Goal: Task Accomplishment & Management: Manage account settings

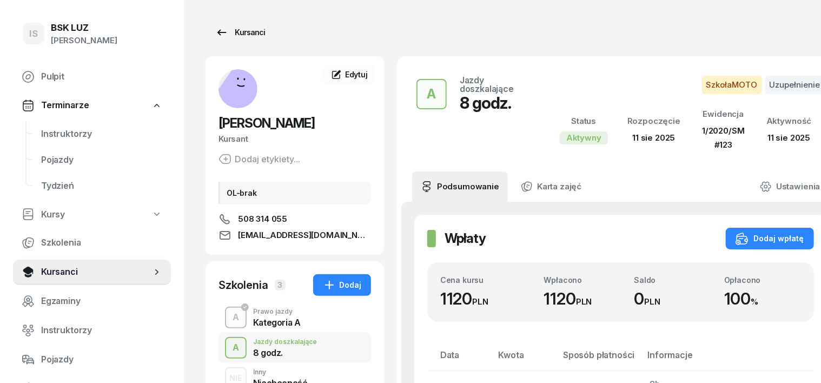
click at [226, 32] on div "Kursanci" at bounding box center [240, 32] width 50 height 13
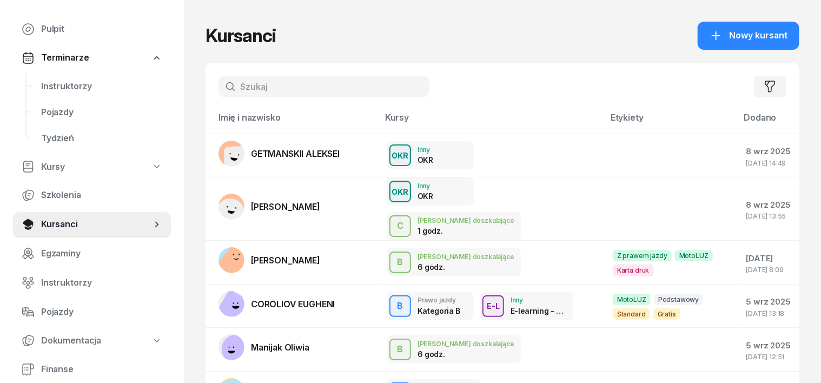
scroll to position [135, 0]
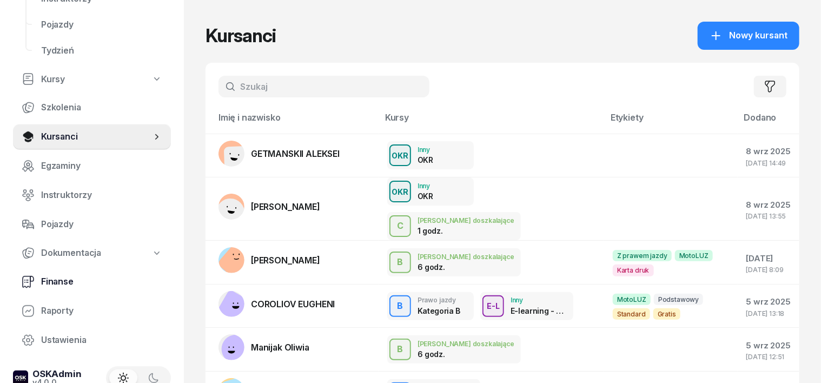
click at [69, 280] on span "Finanse" at bounding box center [101, 282] width 121 height 14
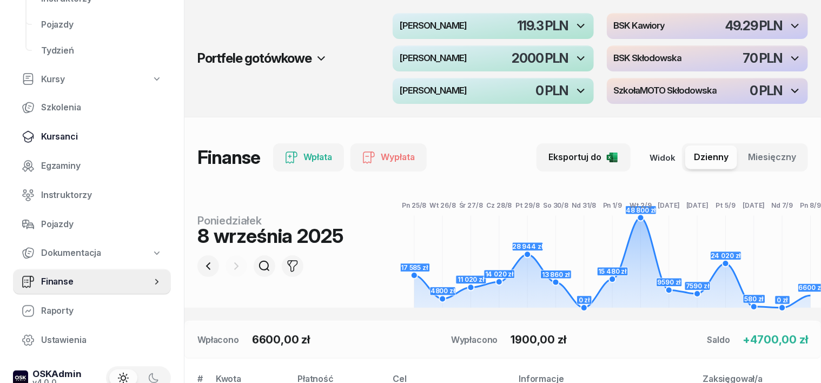
click at [69, 139] on span "Kursanci" at bounding box center [101, 137] width 121 height 14
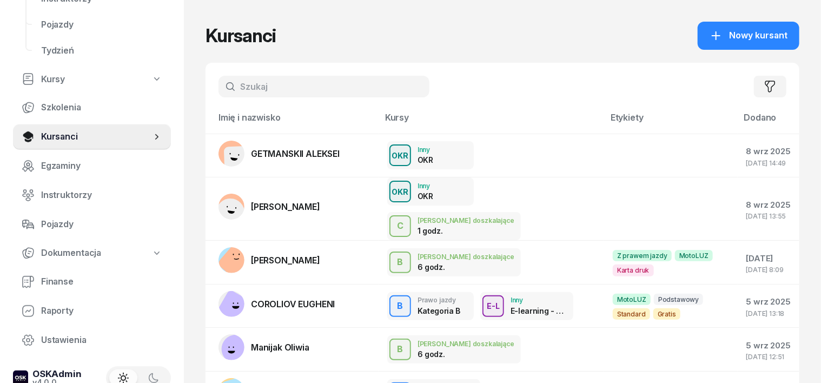
click at [224, 87] on input "text" at bounding box center [323, 87] width 211 height 22
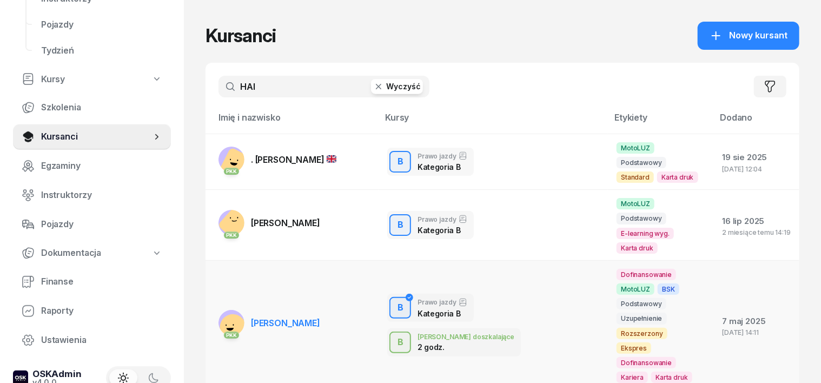
type input "HAI"
click at [216, 311] on rect at bounding box center [232, 327] width 32 height 32
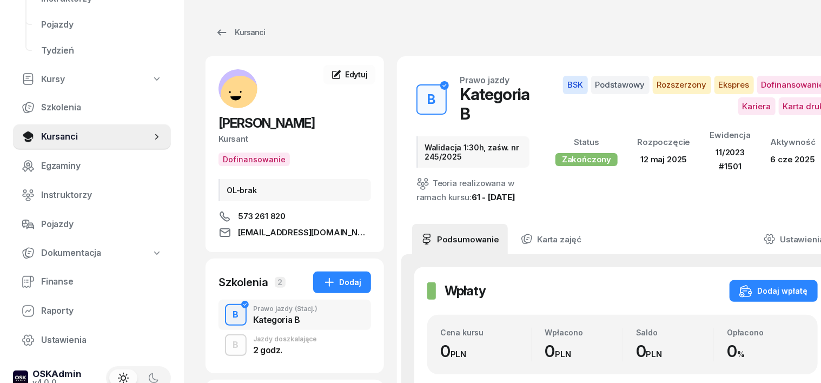
click at [229, 319] on div "B" at bounding box center [236, 315] width 15 height 18
click at [229, 347] on div "B" at bounding box center [236, 345] width 15 height 18
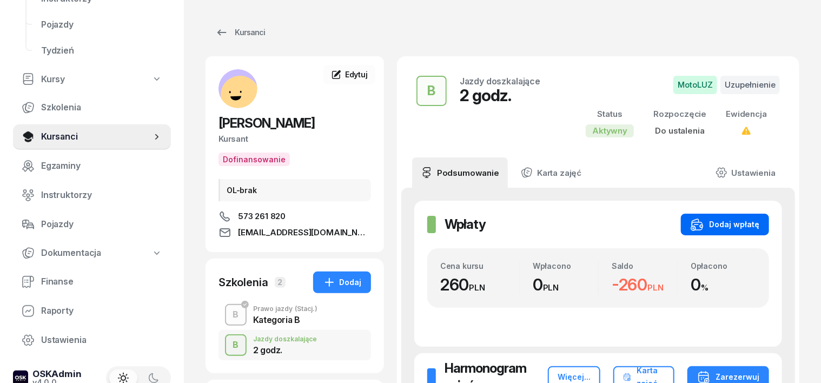
click at [759, 227] on div "Dodaj wpłatę" at bounding box center [725, 224] width 69 height 13
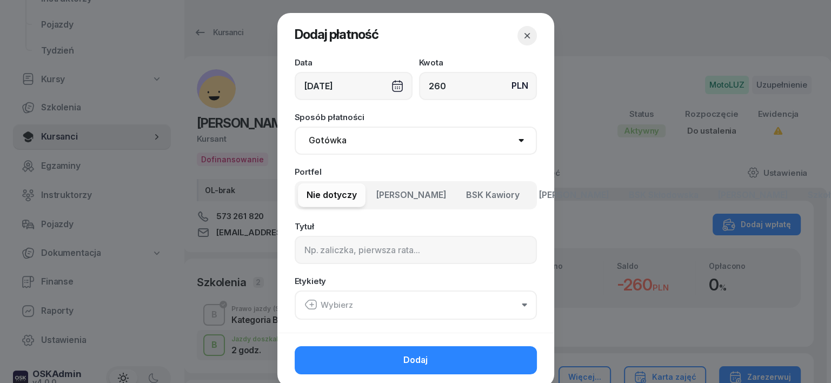
type input "260"
drag, startPoint x: 340, startPoint y: 141, endPoint x: 329, endPoint y: 154, distance: 16.6
click at [339, 142] on select "Gotówka Karta Przelew Płatności online BLIK" at bounding box center [416, 141] width 242 height 28
select select "transfer"
click at [295, 127] on select "Gotówka Karta Przelew Płatności online BLIK" at bounding box center [416, 141] width 242 height 28
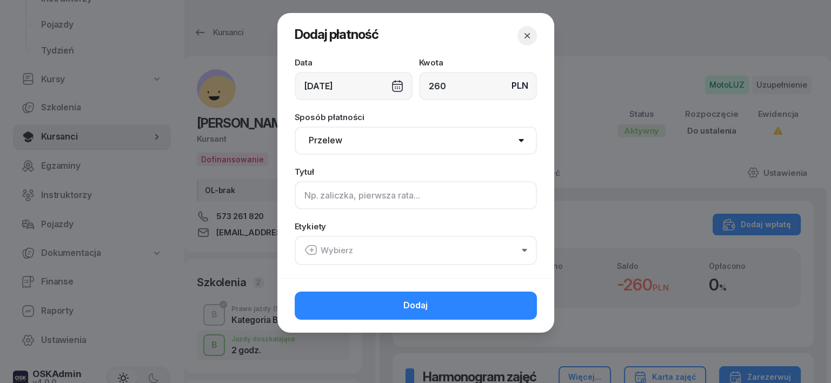
click at [312, 196] on input at bounding box center [416, 195] width 242 height 28
type input "B"
click at [312, 250] on icon "button" at bounding box center [312, 250] width 0 height 4
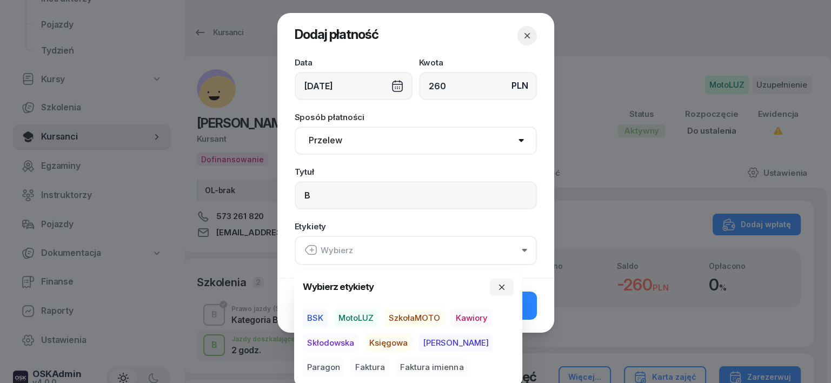
click at [355, 319] on span "MotoLUZ" at bounding box center [356, 318] width 44 height 18
click at [385, 343] on span "Księgowa" at bounding box center [388, 342] width 47 height 18
click at [344, 358] on span "Paragon" at bounding box center [324, 367] width 42 height 18
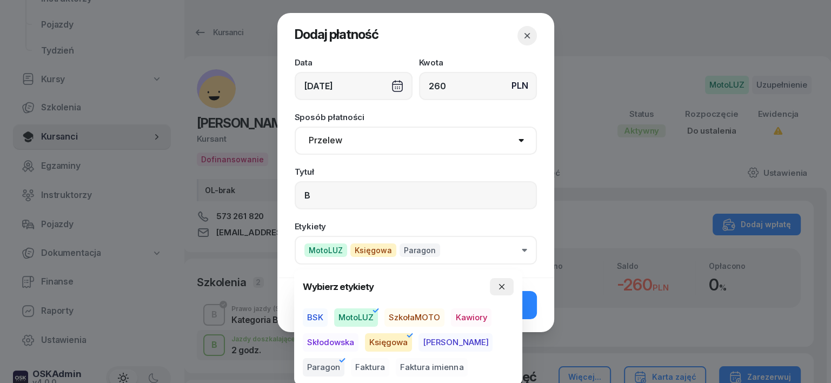
click at [504, 288] on icon "button" at bounding box center [502, 286] width 9 height 9
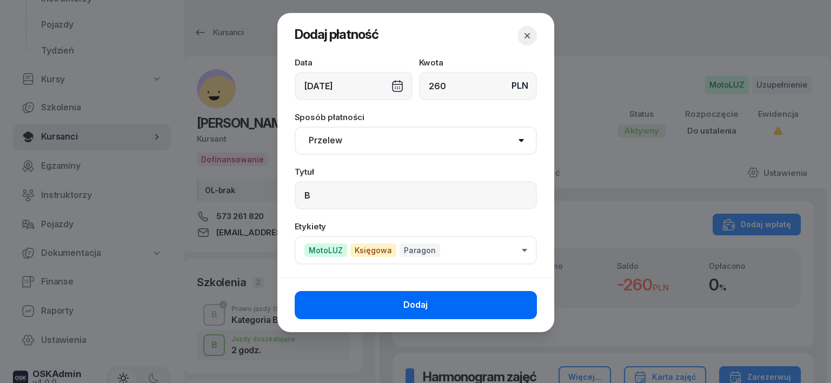
click at [524, 314] on button "Dodaj" at bounding box center [416, 305] width 242 height 28
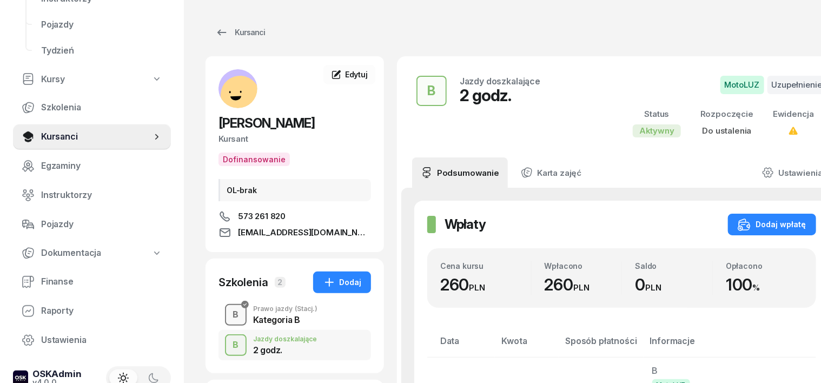
click at [229, 315] on div "B" at bounding box center [236, 315] width 15 height 18
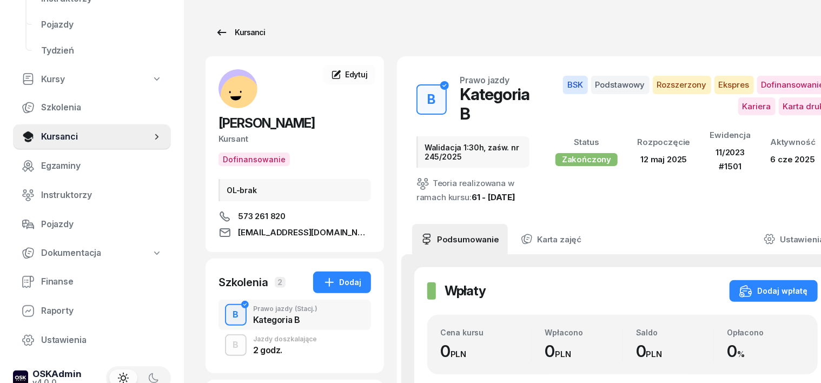
click at [223, 33] on div "Kursanci" at bounding box center [240, 32] width 50 height 13
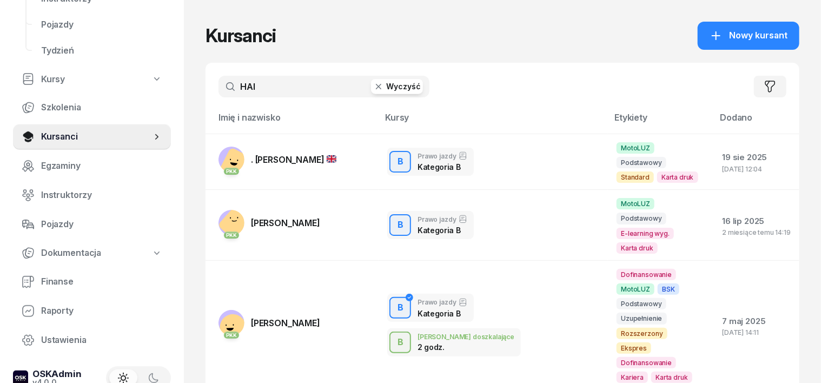
click at [373, 84] on icon "button" at bounding box center [378, 86] width 11 height 11
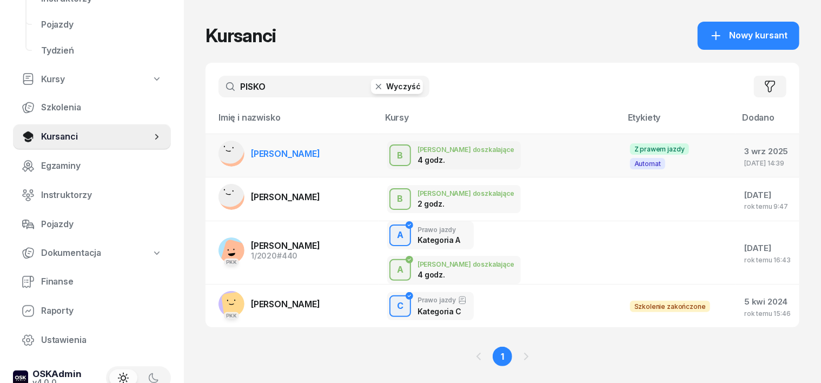
type input "PISKO"
click at [215, 148] on rect at bounding box center [230, 149] width 30 height 30
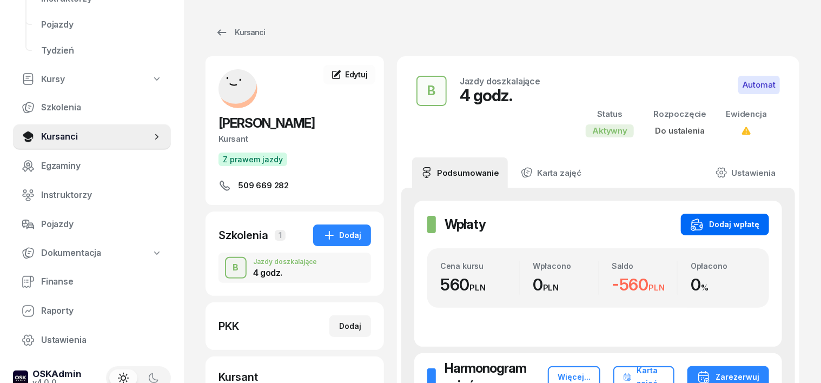
click at [769, 221] on button "Dodaj wpłatę" at bounding box center [725, 225] width 88 height 22
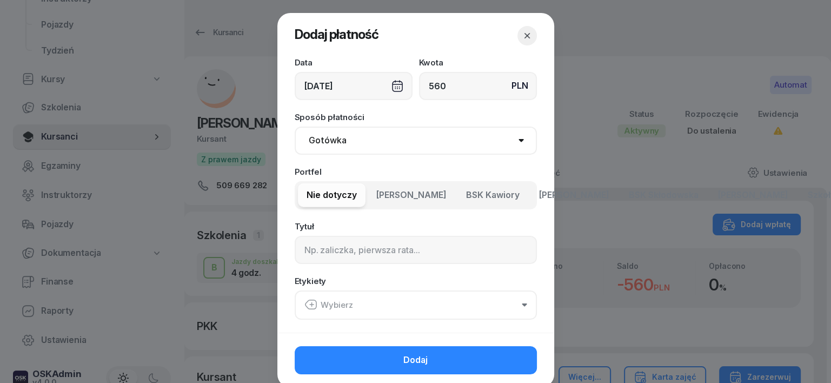
type input "560"
click at [324, 139] on select "Gotówka Karta Przelew Płatności online BLIK" at bounding box center [416, 141] width 242 height 28
select select "transfer"
click at [295, 127] on select "Gotówka Karta Przelew Płatności online BLIK" at bounding box center [416, 141] width 242 height 28
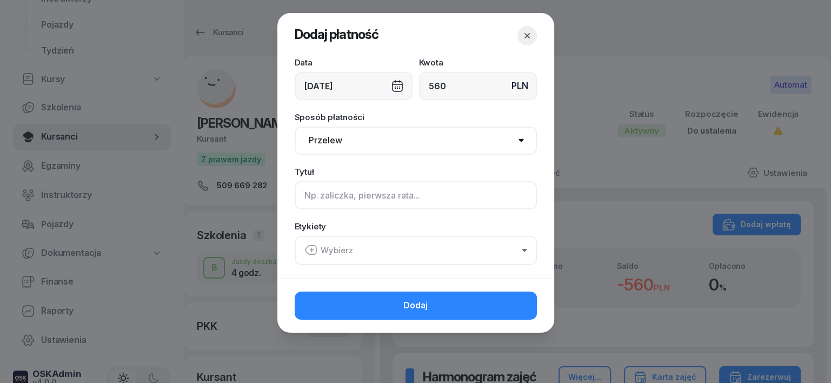
click at [307, 196] on input at bounding box center [416, 195] width 242 height 28
type input "B"
click at [307, 247] on icon "button" at bounding box center [310, 249] width 13 height 13
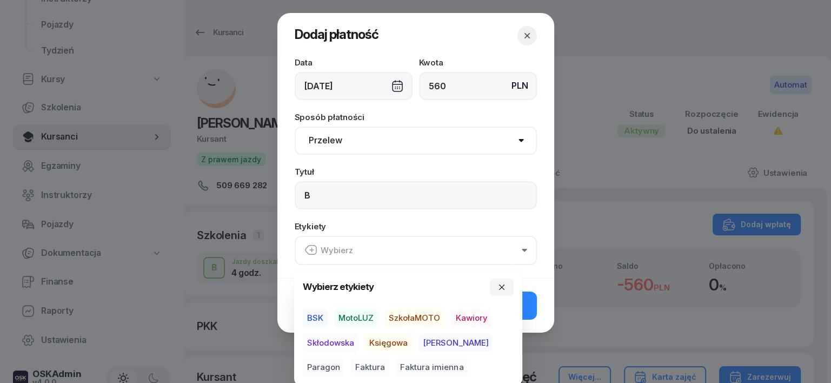
drag, startPoint x: 353, startPoint y: 319, endPoint x: 367, endPoint y: 326, distance: 15.7
click at [359, 322] on span "MotoLUZ" at bounding box center [356, 318] width 44 height 18
click at [391, 343] on span "Księgowa" at bounding box center [388, 342] width 47 height 18
click at [344, 358] on span "Paragon" at bounding box center [324, 367] width 42 height 18
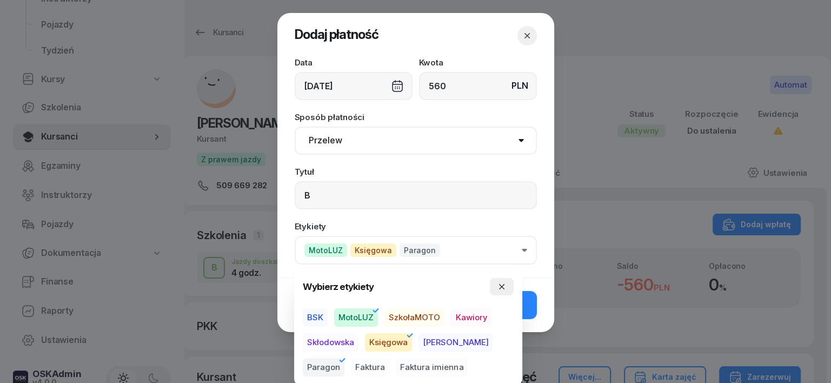
click at [502, 281] on button "button" at bounding box center [502, 286] width 24 height 17
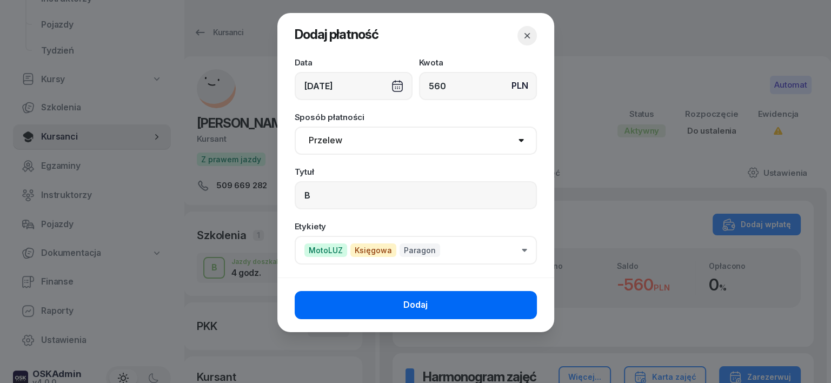
click at [530, 305] on button "Dodaj" at bounding box center [416, 305] width 242 height 28
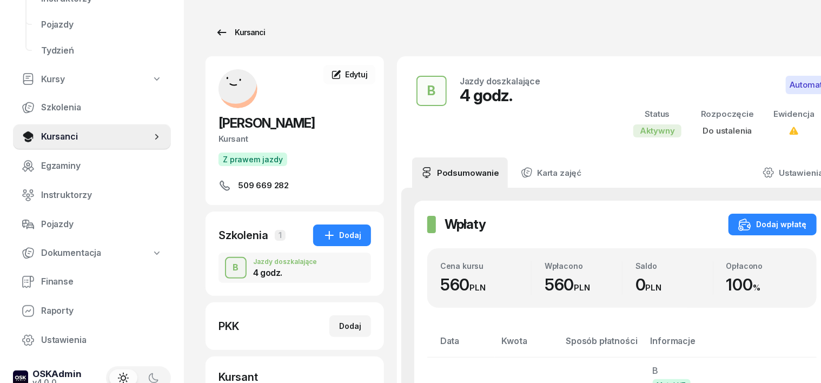
click at [229, 28] on div "Kursanci" at bounding box center [240, 32] width 50 height 13
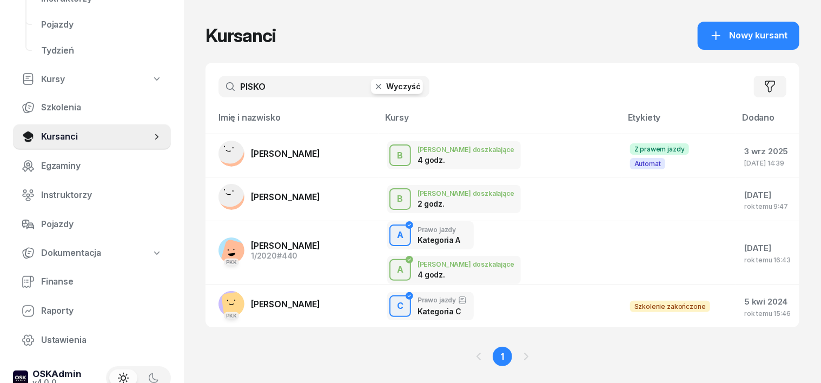
click at [373, 82] on icon "button" at bounding box center [378, 86] width 11 height 11
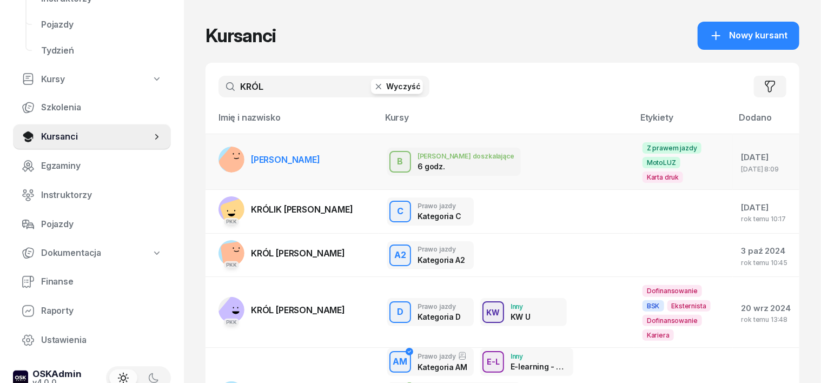
type input "KRÓL"
click at [217, 151] on rect at bounding box center [239, 162] width 44 height 44
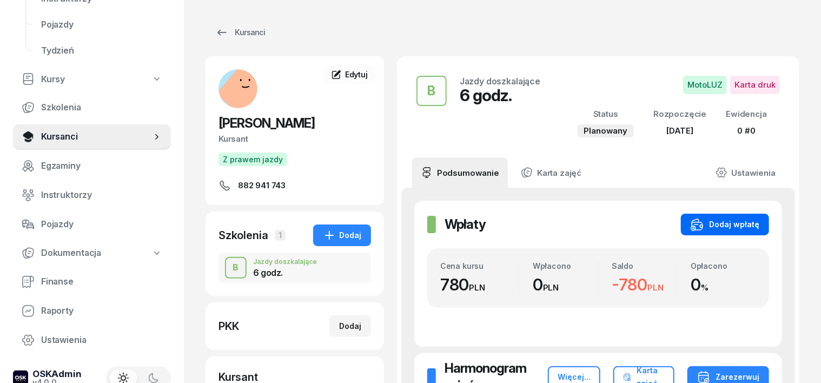
click at [769, 214] on button "Dodaj wpłatę" at bounding box center [725, 225] width 88 height 22
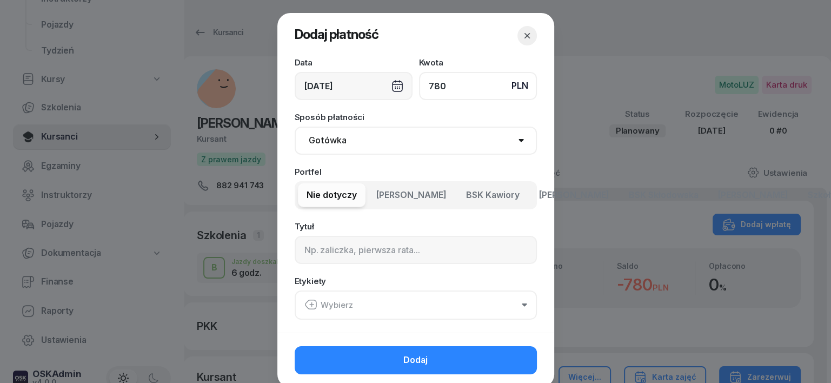
type input "780"
click at [339, 141] on select "Gotówka Karta Przelew Płatności online BLIK" at bounding box center [416, 141] width 242 height 28
select select "transfer"
click at [295, 127] on select "Gotówka Karta Przelew Płatności online BLIK" at bounding box center [416, 141] width 242 height 28
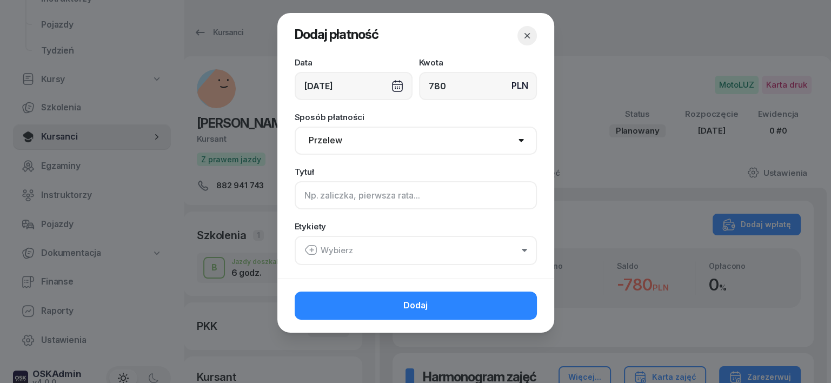
click at [319, 198] on input at bounding box center [416, 195] width 242 height 28
type input "B"
click at [310, 246] on icon "button" at bounding box center [310, 250] width 11 height 9
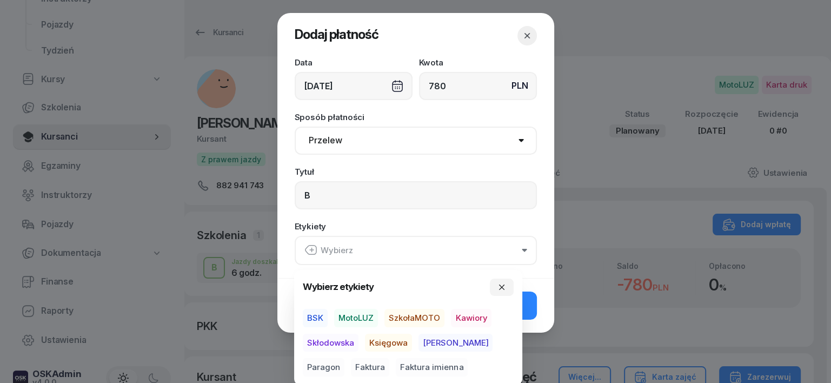
drag, startPoint x: 353, startPoint y: 316, endPoint x: 380, endPoint y: 333, distance: 32.1
click at [359, 323] on span "MotoLUZ" at bounding box center [356, 318] width 44 height 18
drag, startPoint x: 393, startPoint y: 338, endPoint x: 401, endPoint y: 339, distance: 7.6
click at [393, 340] on span "Księgowa" at bounding box center [388, 342] width 47 height 18
drag, startPoint x: 468, startPoint y: 336, endPoint x: 478, endPoint y: 331, distance: 11.1
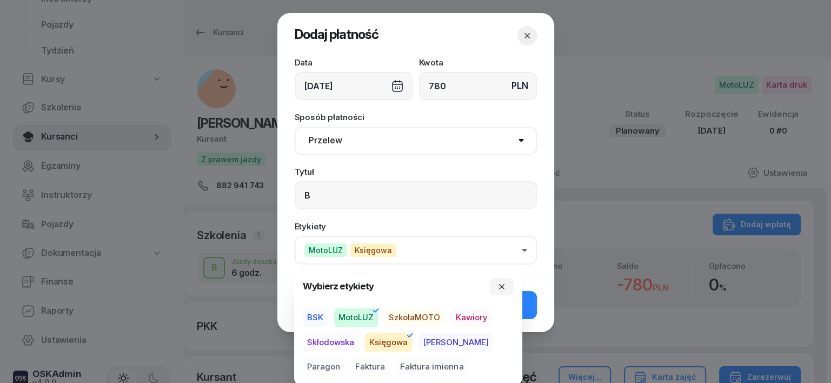
click at [344, 358] on span "Paragon" at bounding box center [324, 367] width 42 height 18
drag, startPoint x: 502, startPoint y: 285, endPoint x: 508, endPoint y: 299, distance: 15.0
click at [502, 285] on icon "button" at bounding box center [502, 286] width 9 height 9
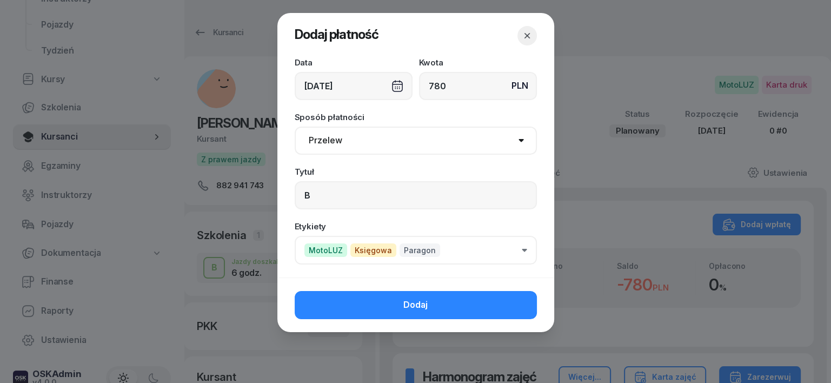
click at [512, 303] on button "Dodaj" at bounding box center [416, 305] width 242 height 28
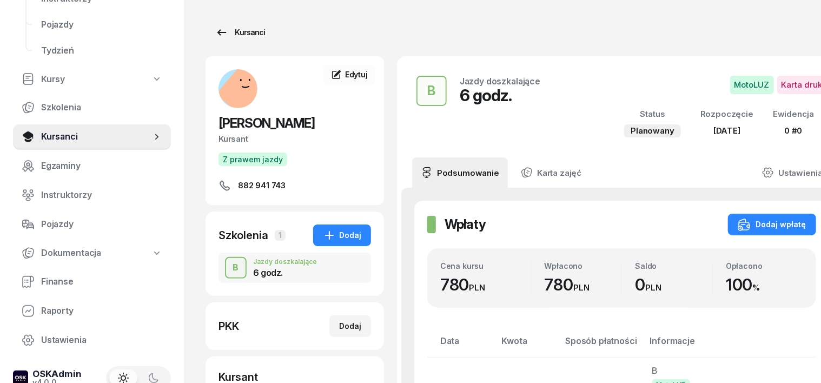
click at [234, 35] on div "Kursanci" at bounding box center [240, 32] width 50 height 13
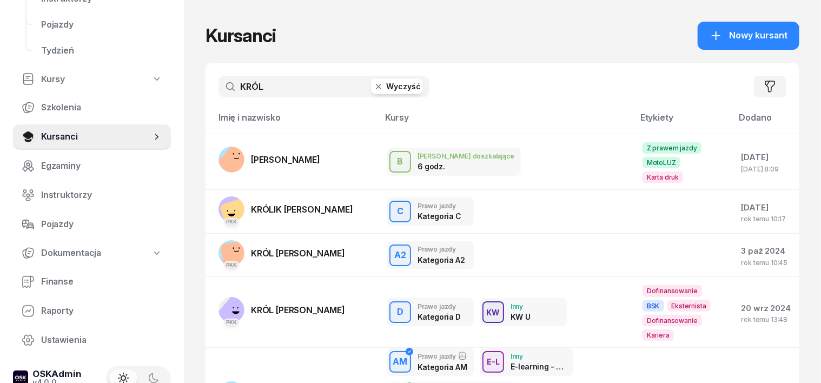
click at [373, 88] on icon "button" at bounding box center [378, 86] width 11 height 11
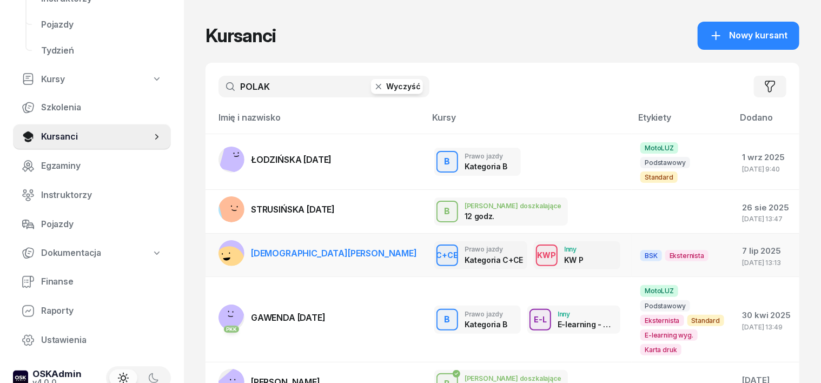
type input "POLAK"
click at [218, 240] on rect at bounding box center [231, 253] width 26 height 26
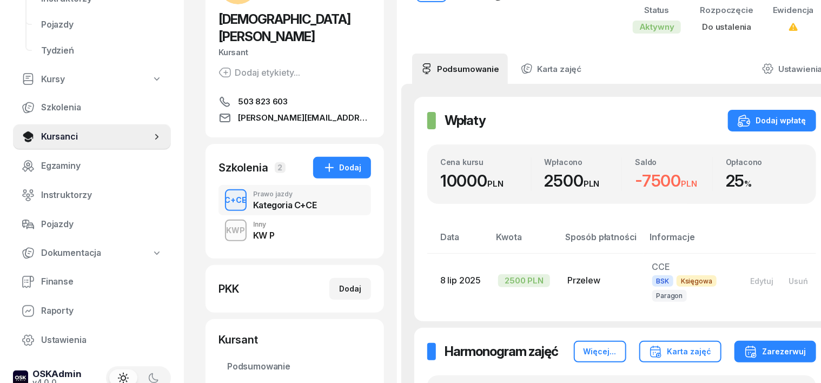
scroll to position [135, 0]
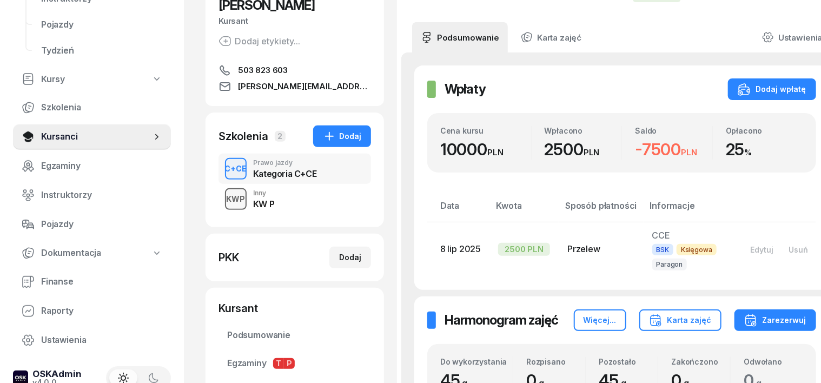
click at [222, 192] on div "KWP" at bounding box center [236, 199] width 28 height 14
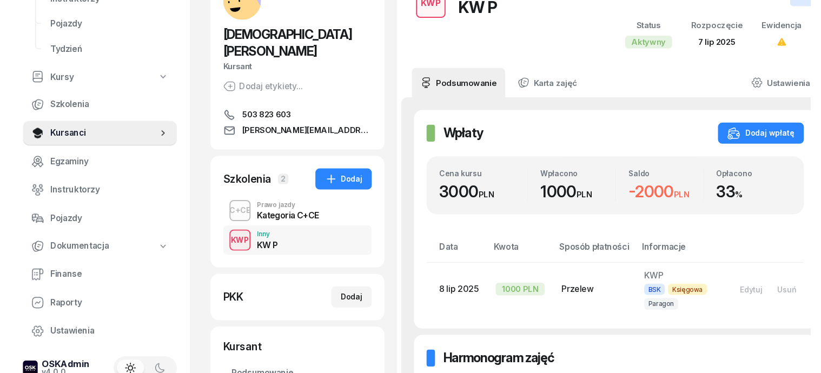
scroll to position [67, 0]
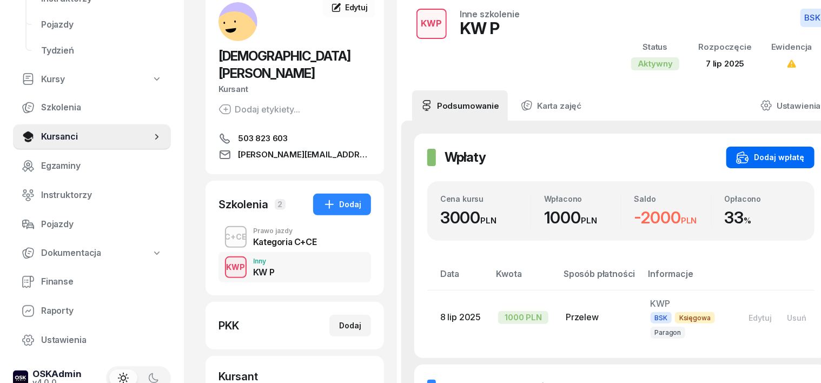
click at [752, 155] on div "Dodaj wpłatę" at bounding box center [770, 157] width 69 height 13
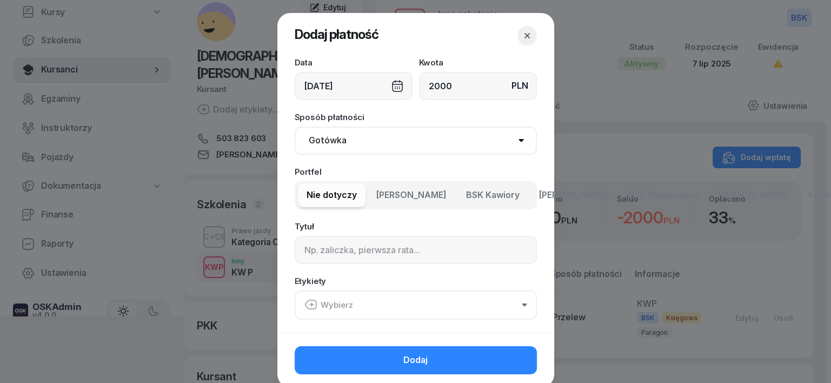
type input "2000"
click at [327, 141] on select "Gotówka Karta Przelew Płatności online BLIK" at bounding box center [416, 141] width 242 height 28
select select "transfer"
click at [295, 127] on select "Gotówka Karta Przelew Płatności online BLIK" at bounding box center [416, 141] width 242 height 28
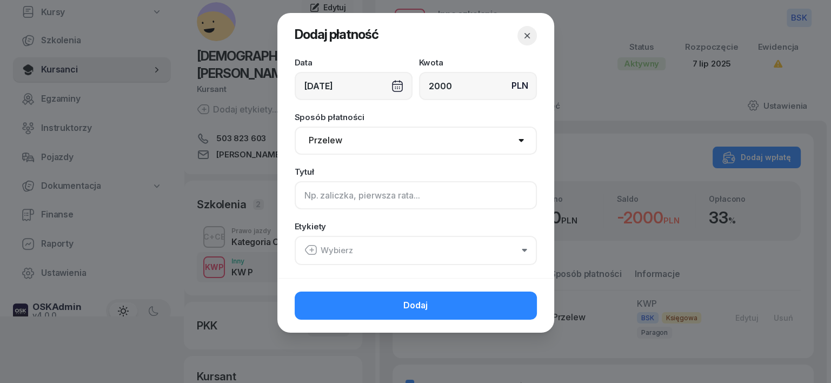
click at [308, 193] on input at bounding box center [416, 195] width 242 height 28
type input "KW P"
click at [314, 250] on icon "button" at bounding box center [310, 249] width 13 height 13
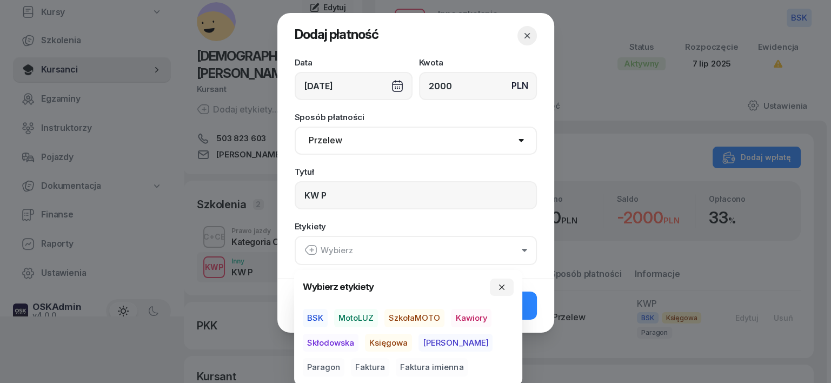
click at [315, 315] on span "BSK" at bounding box center [315, 318] width 25 height 18
click at [381, 342] on span "Księgowa" at bounding box center [388, 342] width 47 height 18
click at [344, 358] on span "Paragon" at bounding box center [324, 367] width 42 height 18
drag, startPoint x: 503, startPoint y: 286, endPoint x: 504, endPoint y: 297, distance: 11.4
click at [503, 290] on icon "button" at bounding box center [502, 286] width 9 height 9
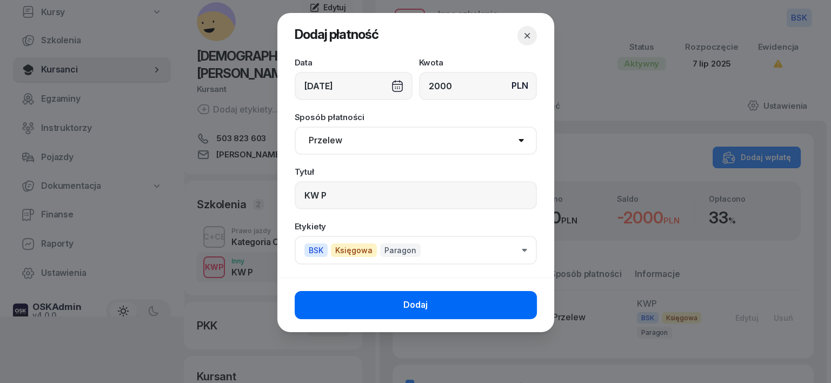
click at [509, 312] on button "Dodaj" at bounding box center [416, 305] width 242 height 28
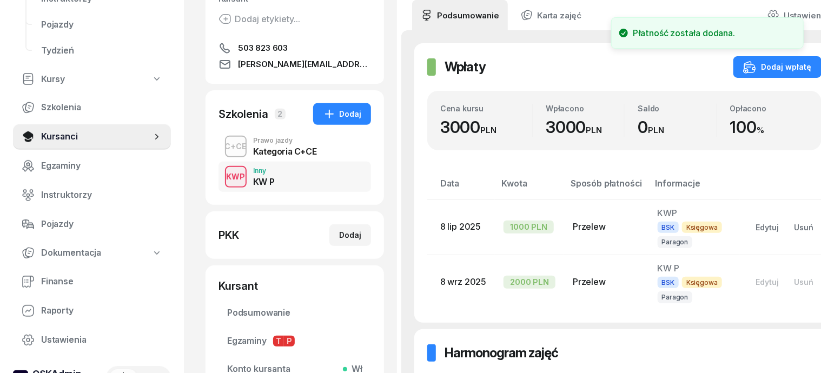
scroll to position [203, 0]
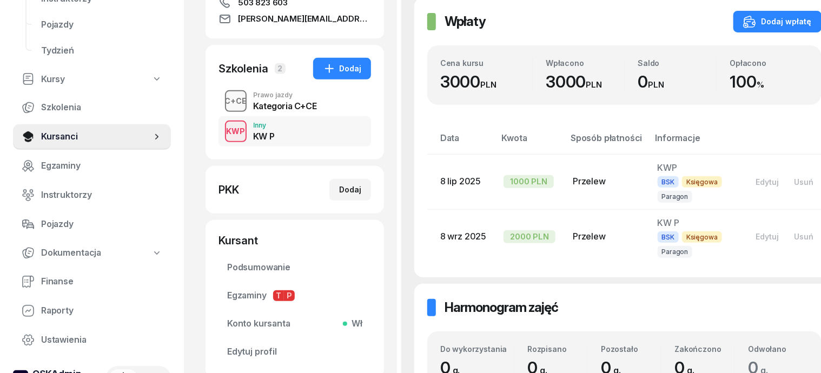
click at [221, 94] on div "C+CE" at bounding box center [236, 101] width 31 height 14
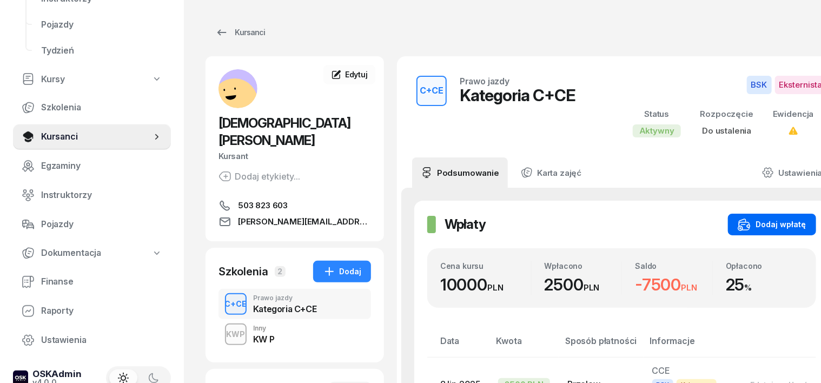
click at [773, 223] on div "Dodaj wpłatę" at bounding box center [772, 224] width 69 height 13
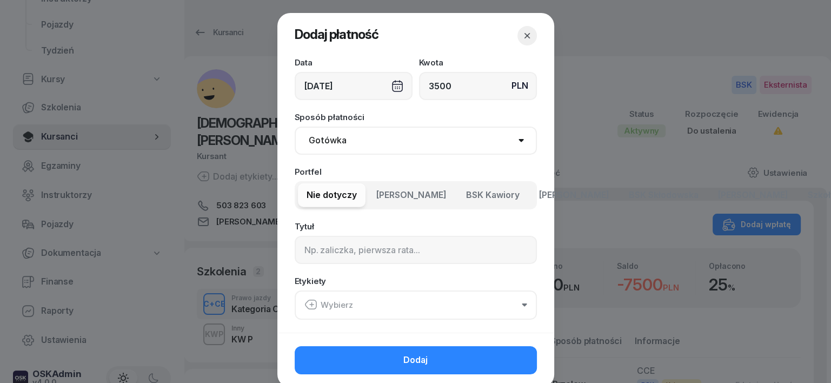
type input "3500"
click at [333, 140] on select "Gotówka Karta Przelew Płatności online BLIK" at bounding box center [416, 141] width 242 height 28
select select "transfer"
click at [295, 127] on select "Gotówka Karta Przelew Płatności online BLIK" at bounding box center [416, 141] width 242 height 28
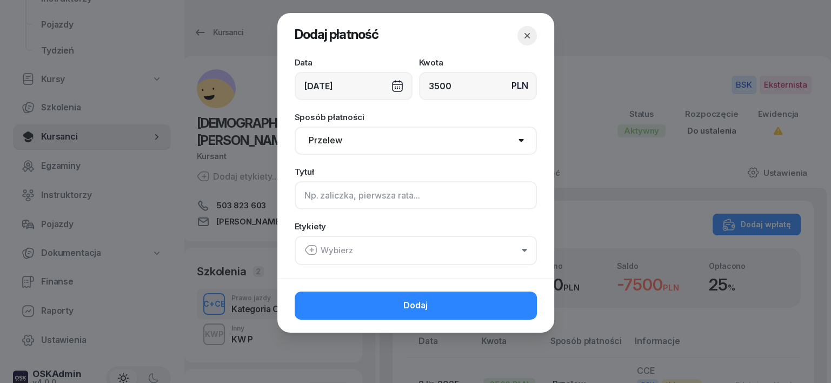
click at [309, 187] on input at bounding box center [416, 195] width 242 height 28
type input "CCE"
drag, startPoint x: 314, startPoint y: 249, endPoint x: 314, endPoint y: 259, distance: 10.3
click at [313, 249] on icon "button" at bounding box center [310, 249] width 13 height 13
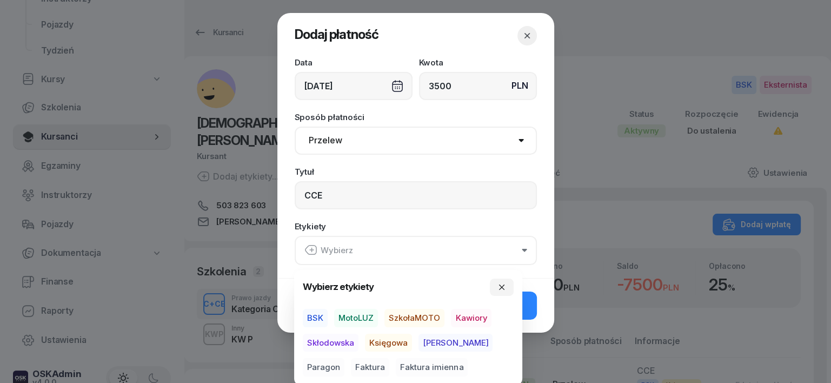
drag, startPoint x: 312, startPoint y: 315, endPoint x: 328, endPoint y: 335, distance: 26.2
click at [312, 316] on span "BSK" at bounding box center [315, 318] width 25 height 18
drag, startPoint x: 394, startPoint y: 342, endPoint x: 439, endPoint y: 357, distance: 48.1
click at [398, 344] on span "Księgowa" at bounding box center [388, 342] width 47 height 18
click at [344, 358] on span "Paragon" at bounding box center [324, 367] width 42 height 18
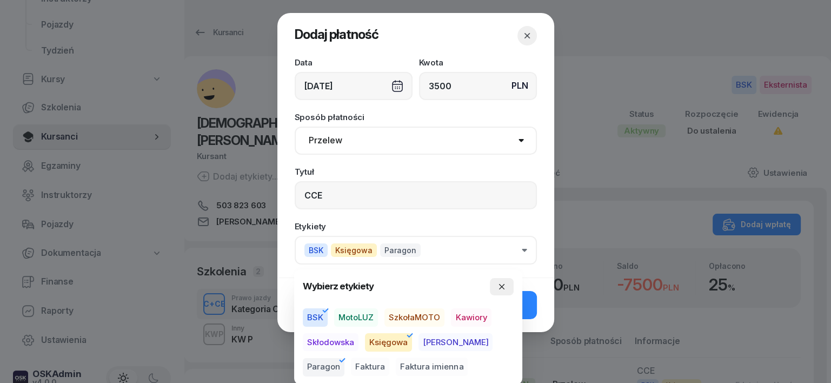
click at [506, 284] on button "button" at bounding box center [502, 286] width 24 height 17
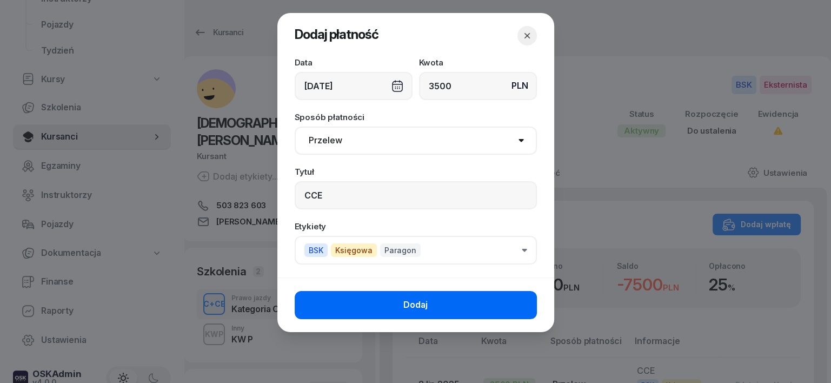
click at [488, 309] on button "Dodaj" at bounding box center [416, 305] width 242 height 28
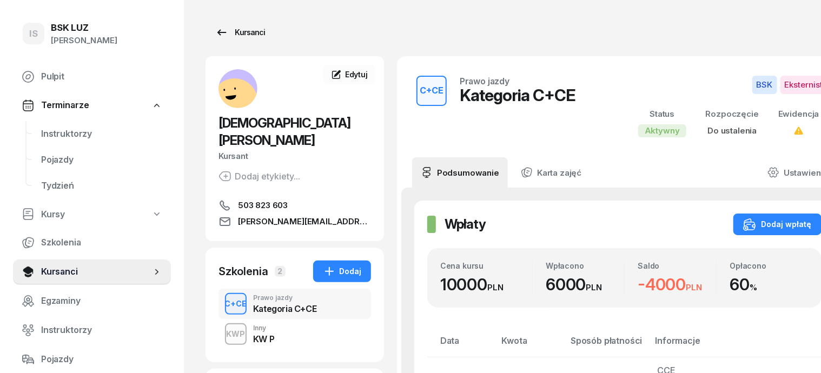
click at [230, 34] on div "Kursanci" at bounding box center [240, 32] width 50 height 13
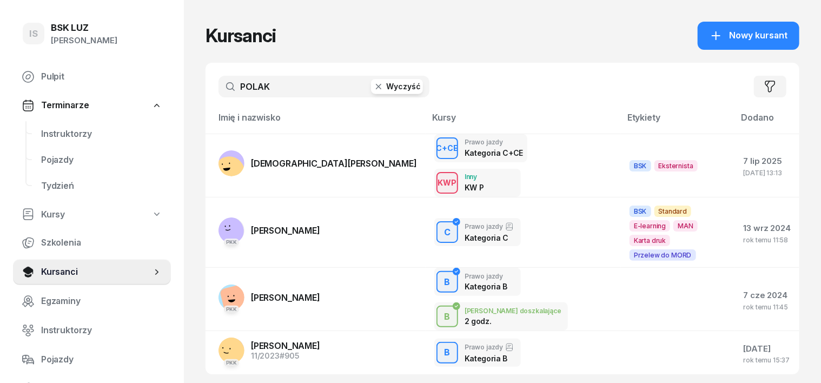
click at [373, 88] on icon "button" at bounding box center [378, 86] width 11 height 11
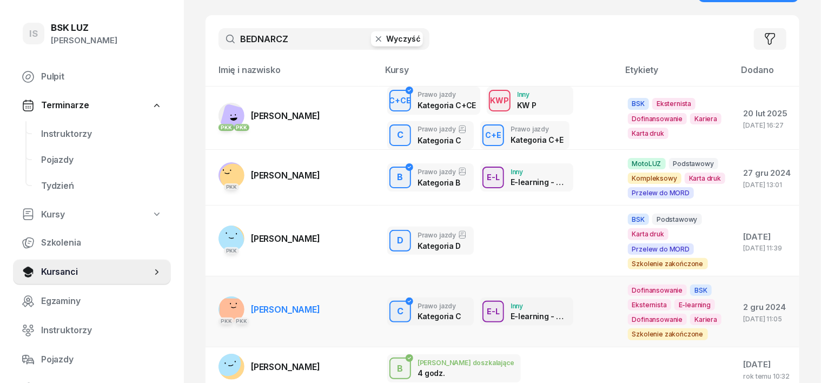
scroll to position [67, 0]
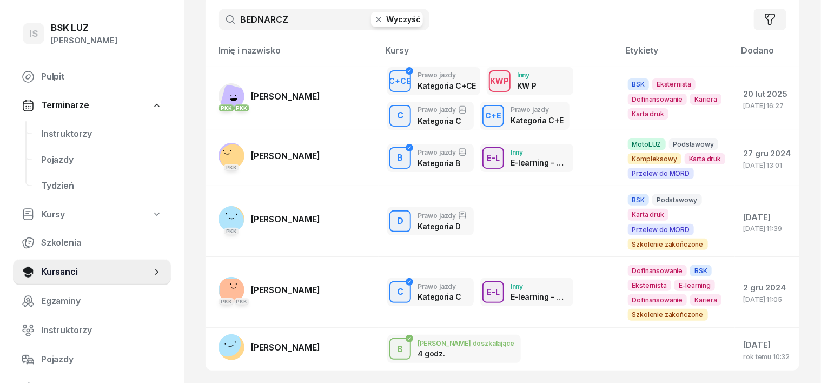
type input "BEDNARCZ"
click at [219, 286] on rect at bounding box center [233, 293] width 29 height 29
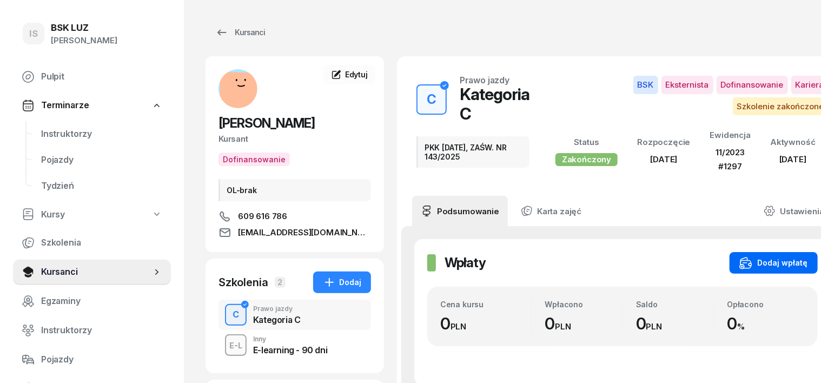
click at [776, 258] on div "Dodaj wpłatę" at bounding box center [773, 262] width 69 height 13
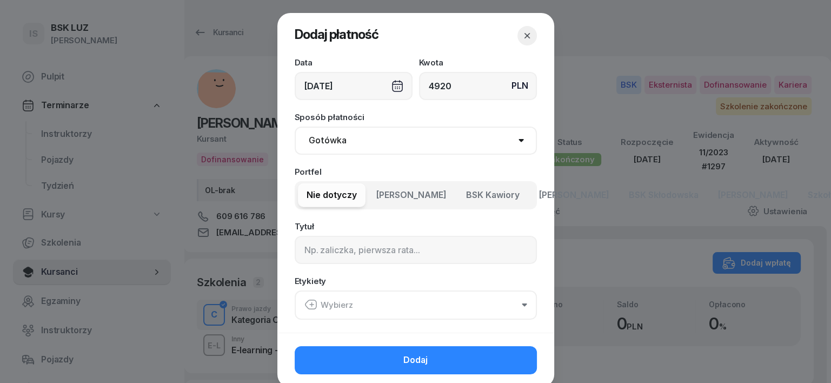
type input "4920"
click at [317, 140] on select "Gotówka Karta Przelew Płatności online BLIK" at bounding box center [416, 141] width 242 height 28
select select "transfer"
click at [295, 127] on select "Gotówka Karta Przelew Płatności online BLIK" at bounding box center [416, 141] width 242 height 28
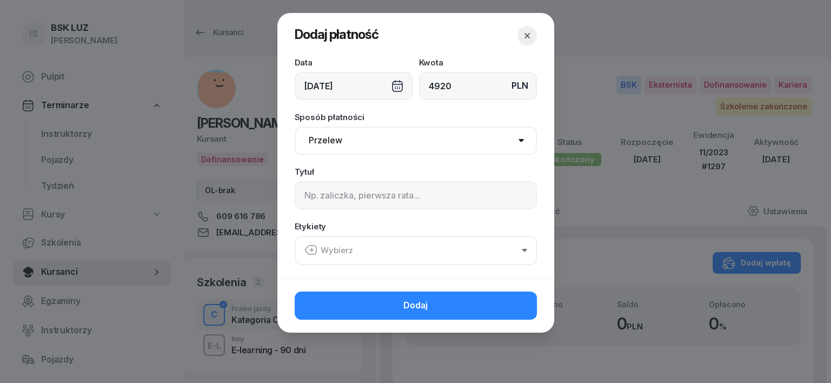
click at [396, 84] on div "[DATE]" at bounding box center [354, 86] width 118 height 28
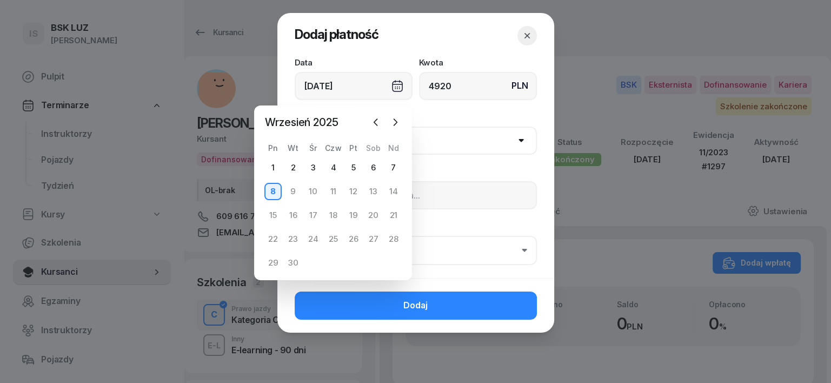
click at [395, 89] on div "[DATE]" at bounding box center [354, 86] width 118 height 28
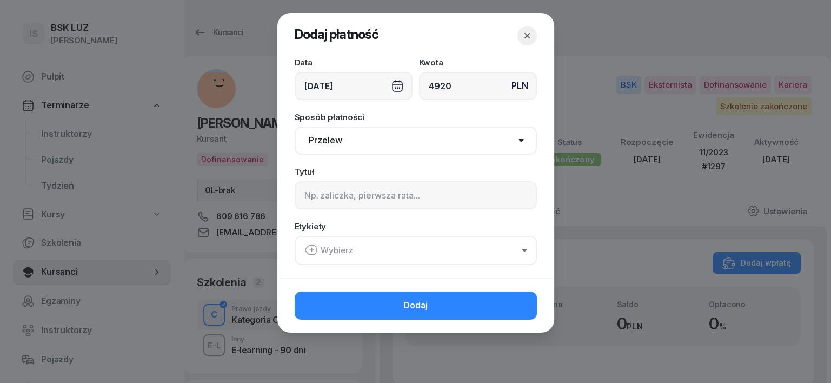
click at [395, 89] on div "[DATE]" at bounding box center [354, 86] width 118 height 28
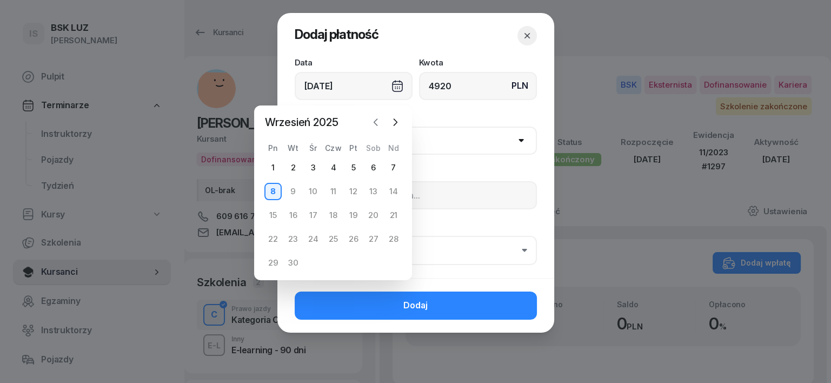
click at [376, 122] on icon "button" at bounding box center [375, 122] width 11 height 11
click at [332, 238] on div "24" at bounding box center [332, 238] width 17 height 17
type input "24/07/2025"
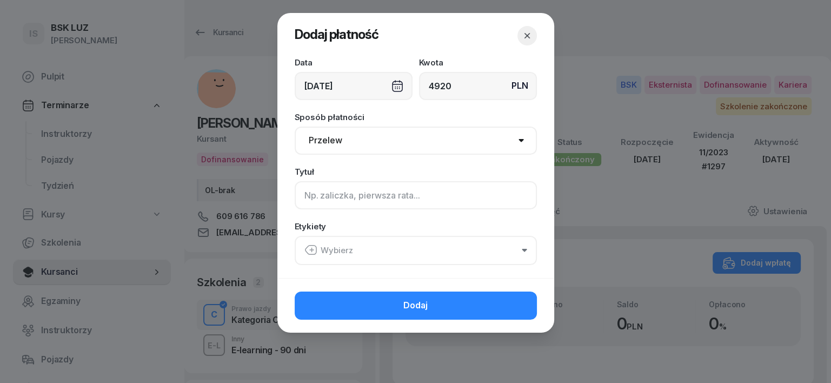
drag, startPoint x: 309, startPoint y: 196, endPoint x: 314, endPoint y: 192, distance: 6.2
click at [310, 195] on input at bounding box center [416, 195] width 242 height 28
type input "PLUXEE - F/9/07/2025 S"
click at [309, 245] on icon "button" at bounding box center [310, 249] width 13 height 13
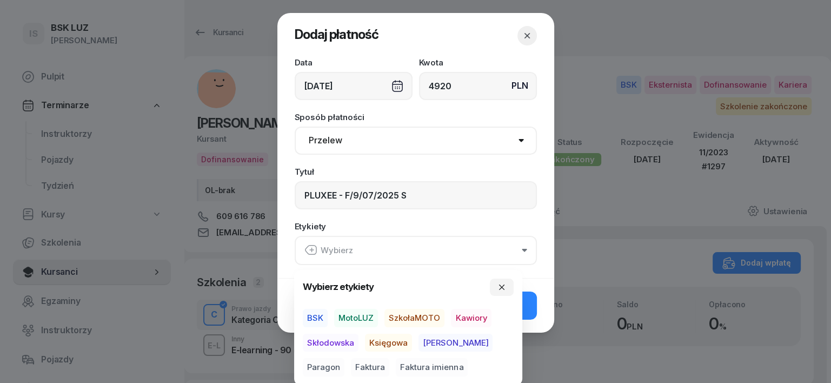
drag, startPoint x: 318, startPoint y: 309, endPoint x: 338, endPoint y: 325, distance: 25.4
click at [318, 309] on span "BSK" at bounding box center [315, 318] width 25 height 18
drag, startPoint x: 382, startPoint y: 343, endPoint x: 434, endPoint y: 349, distance: 52.3
click at [383, 343] on span "Księgowa" at bounding box center [388, 342] width 47 height 18
click at [344, 358] on span "Paragon" at bounding box center [324, 367] width 42 height 18
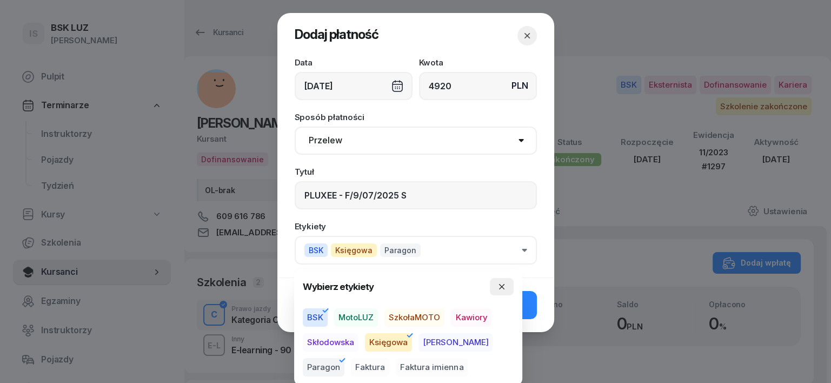
click at [500, 280] on button "button" at bounding box center [502, 286] width 24 height 17
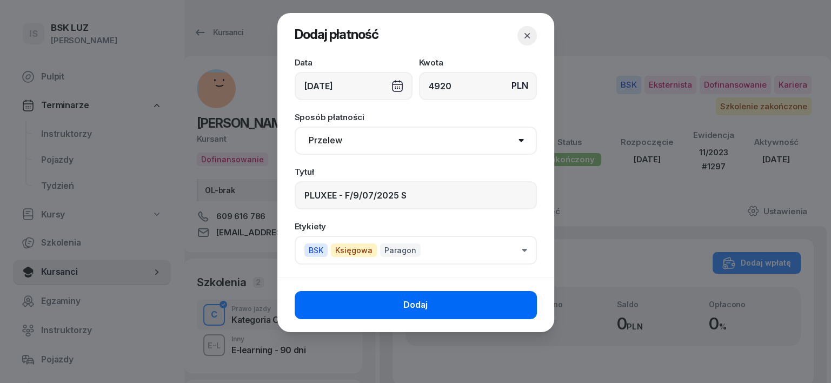
click at [519, 299] on button "Dodaj" at bounding box center [416, 305] width 242 height 28
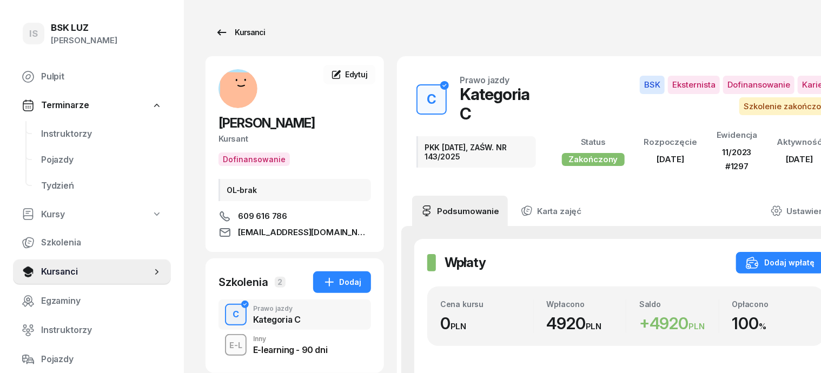
click at [225, 35] on div "Kursanci" at bounding box center [240, 32] width 50 height 13
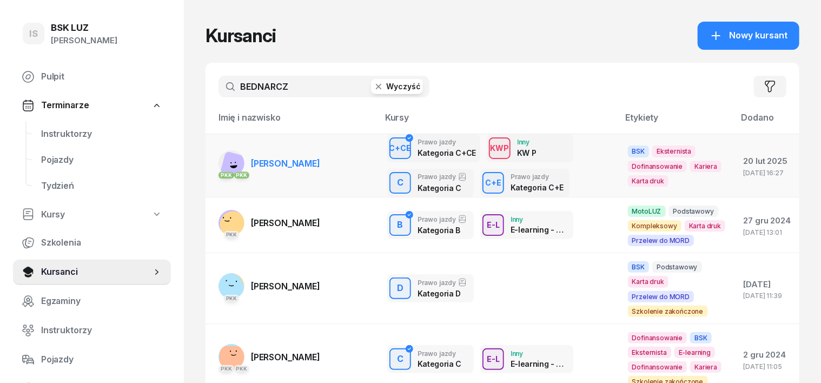
click at [304, 162] on span "BEDNARCZYK PAWEŁ" at bounding box center [285, 163] width 69 height 11
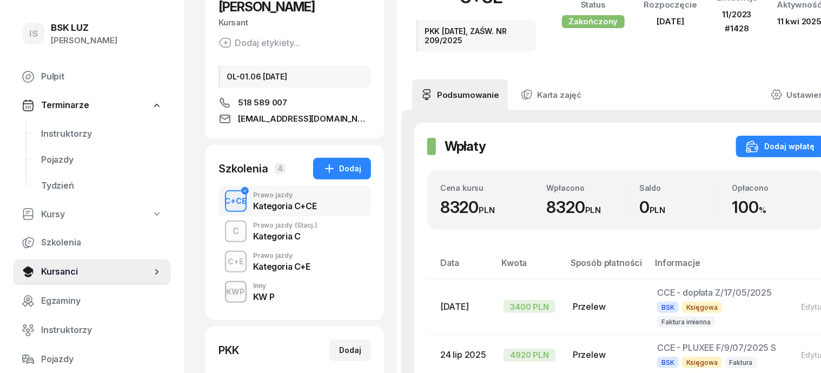
scroll to position [135, 0]
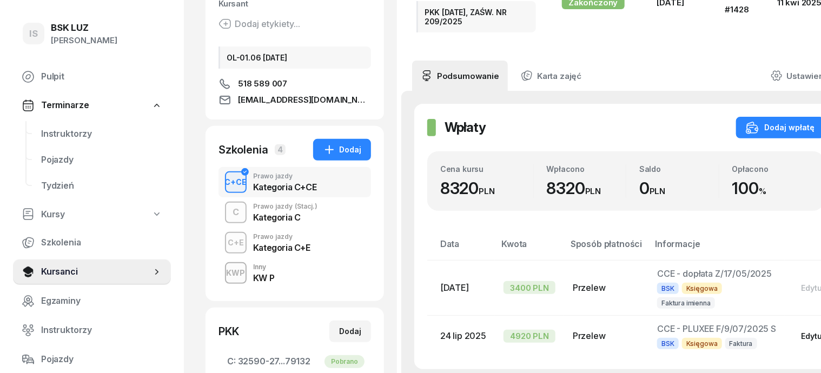
click at [801, 332] on div "Edytuj" at bounding box center [812, 336] width 23 height 9
select select "transfer"
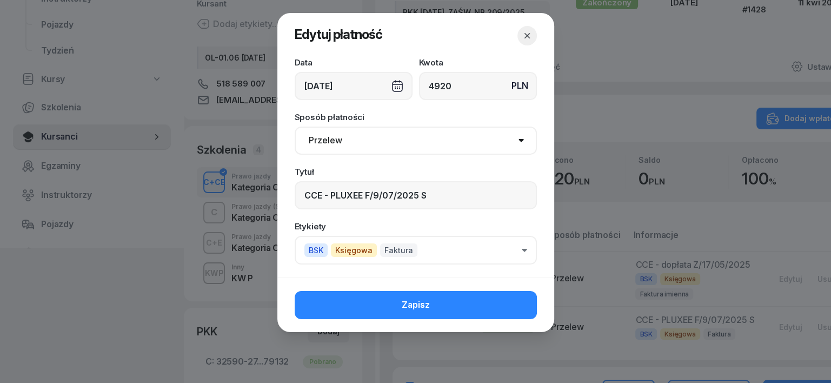
click at [398, 84] on div "24/07/2025" at bounding box center [354, 86] width 118 height 28
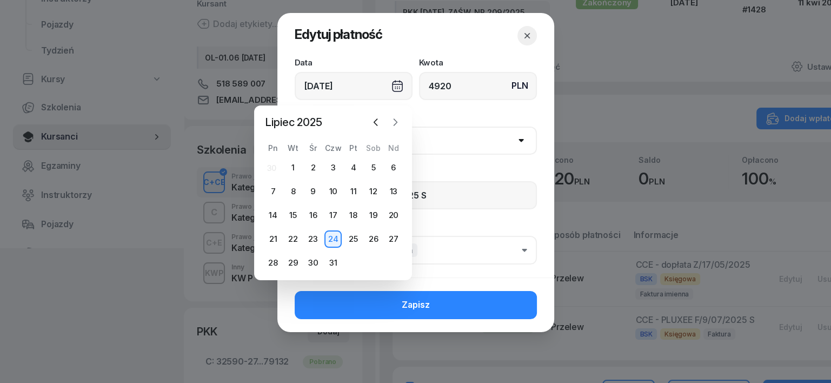
click at [393, 122] on icon "button" at bounding box center [395, 122] width 11 height 11
click at [279, 191] on div "8" at bounding box center [272, 191] width 17 height 17
type input "[DATE]"
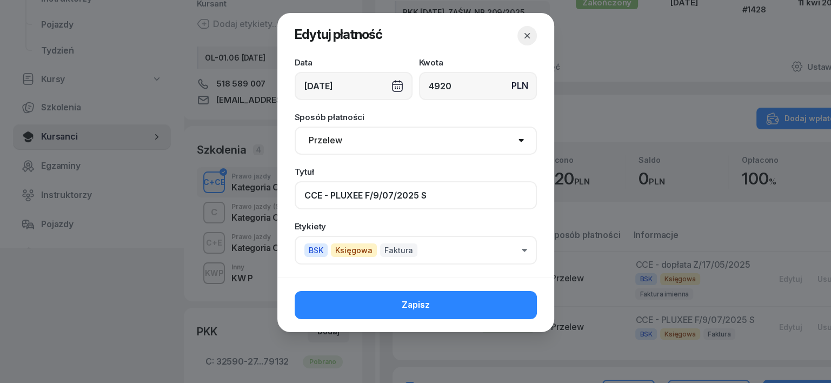
click at [380, 190] on input "CCE - PLUXEE F/9/07/2025 S" at bounding box center [416, 195] width 242 height 28
drag, startPoint x: 396, startPoint y: 191, endPoint x: 409, endPoint y: 154, distance: 39.5
click at [397, 191] on input "CCE - PLUXEE F/32/07/2025 S" at bounding box center [416, 195] width 242 height 28
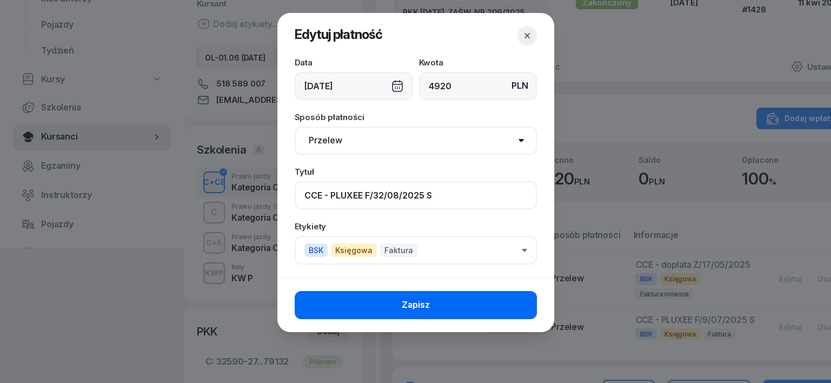
type input "CCE - PLUXEE F/32/08/2025 S"
click at [478, 300] on button "Zapisz" at bounding box center [416, 305] width 242 height 28
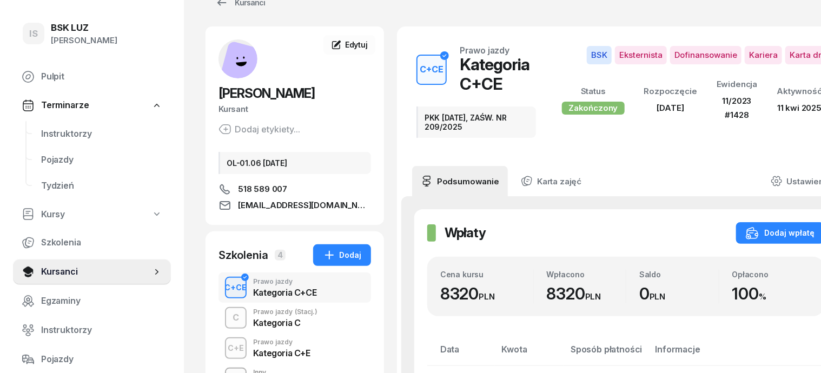
scroll to position [0, 0]
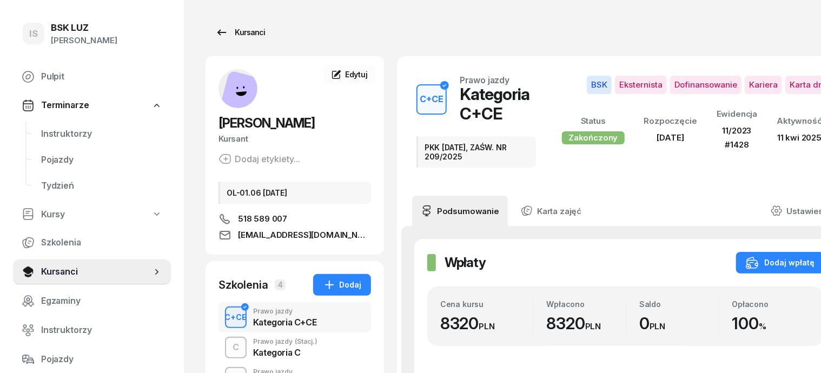
click at [238, 32] on div "Kursanci" at bounding box center [240, 32] width 50 height 13
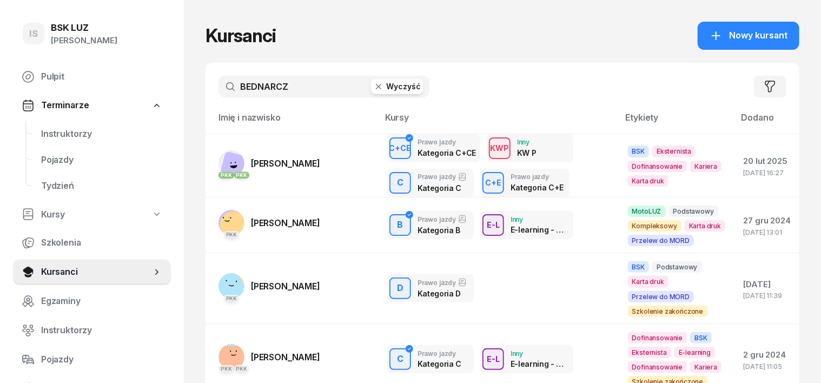
click at [373, 87] on icon "button" at bounding box center [378, 86] width 11 height 11
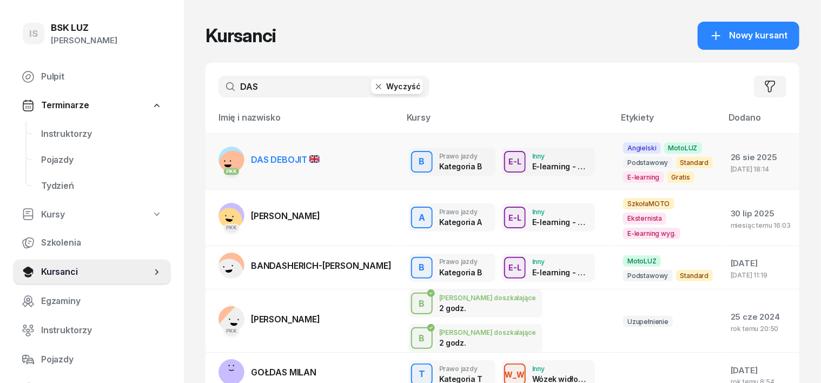
type input "DAS"
click at [215, 151] on rect at bounding box center [233, 164] width 39 height 39
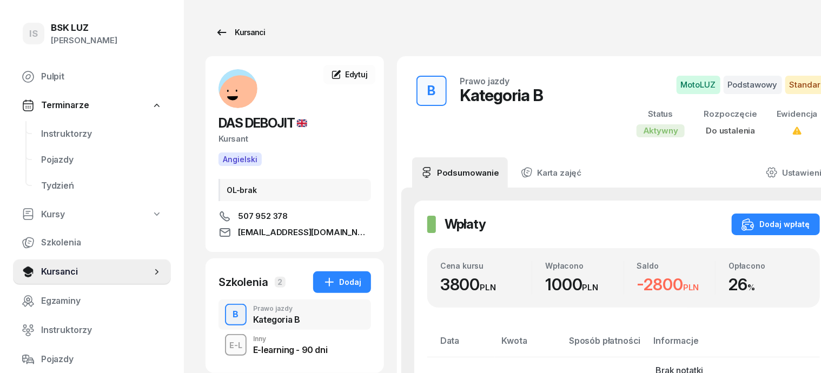
click at [233, 29] on div "Kursanci" at bounding box center [240, 32] width 50 height 13
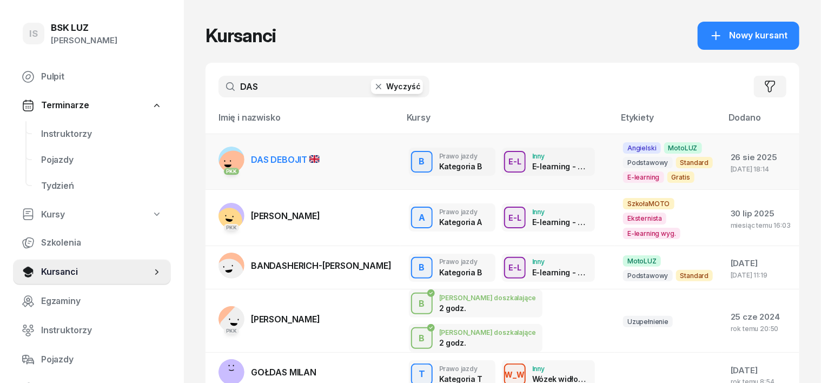
click at [214, 151] on rect at bounding box center [233, 164] width 39 height 39
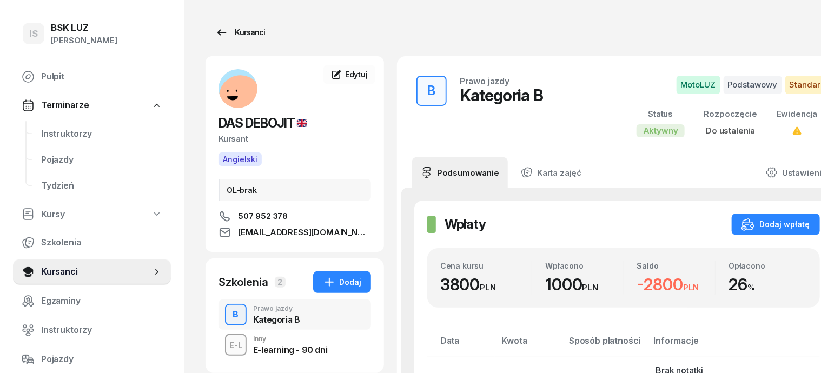
click at [230, 32] on div "Kursanci" at bounding box center [240, 32] width 50 height 13
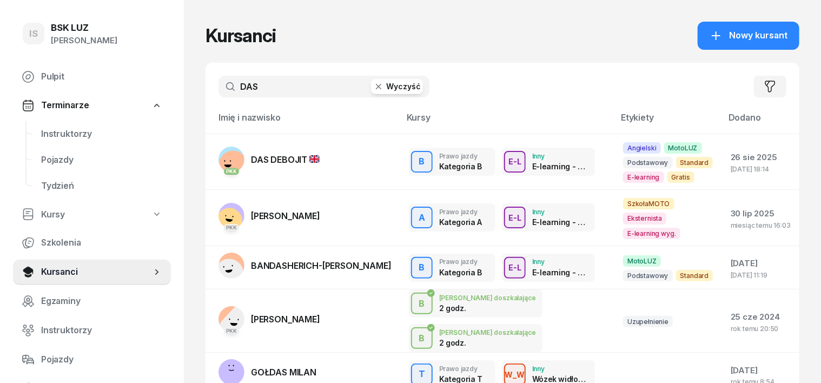
click at [373, 87] on icon "button" at bounding box center [378, 86] width 11 height 11
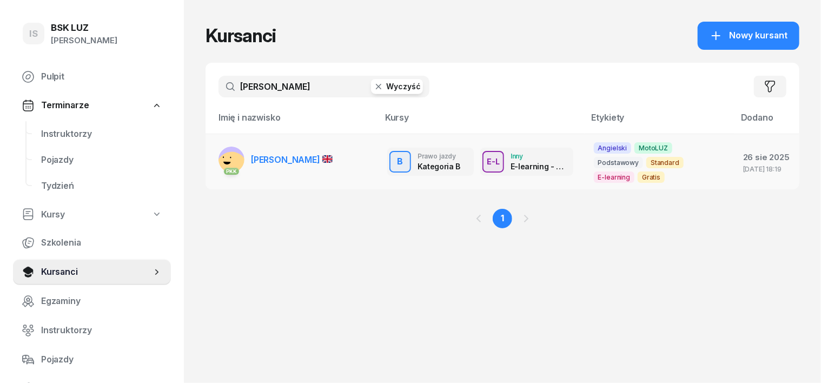
type input "DUTT"
click at [223, 162] on icon at bounding box center [226, 163] width 7 height 3
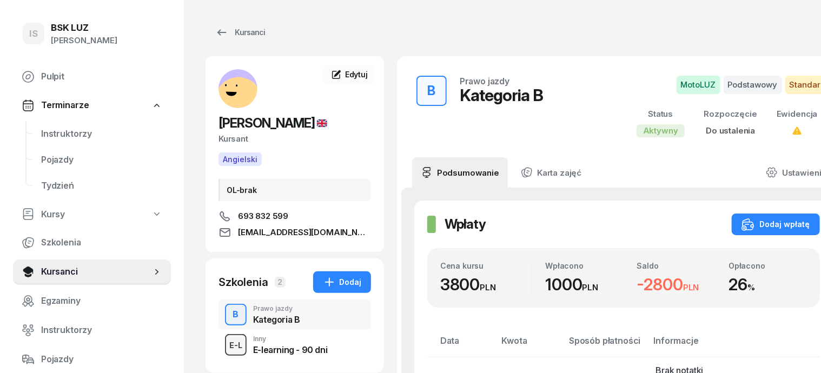
click at [225, 341] on div "E-L" at bounding box center [236, 346] width 22 height 14
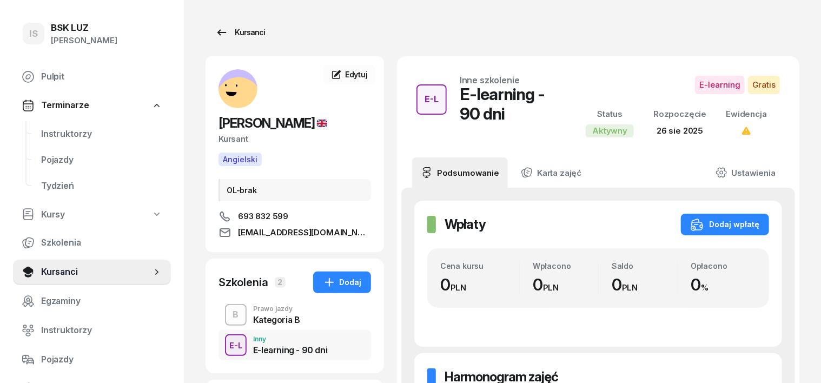
click at [232, 32] on div "Kursanci" at bounding box center [240, 32] width 50 height 13
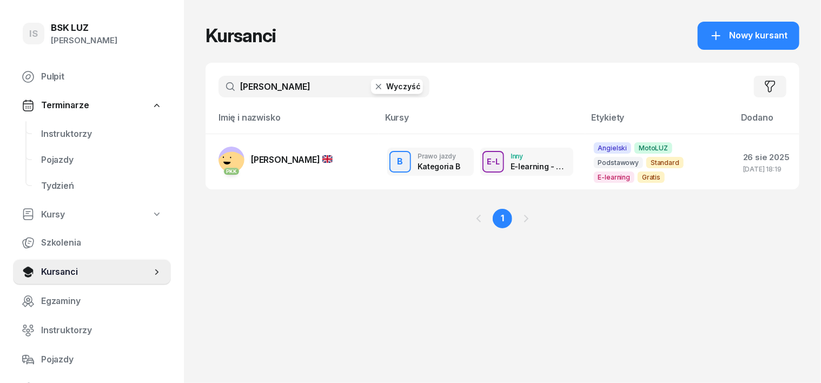
click at [373, 86] on icon "button" at bounding box center [378, 86] width 11 height 11
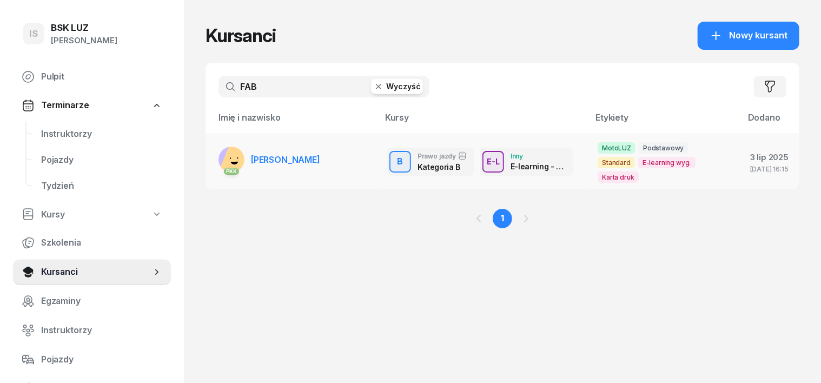
type input "FAB"
click at [219, 149] on rect at bounding box center [237, 162] width 37 height 37
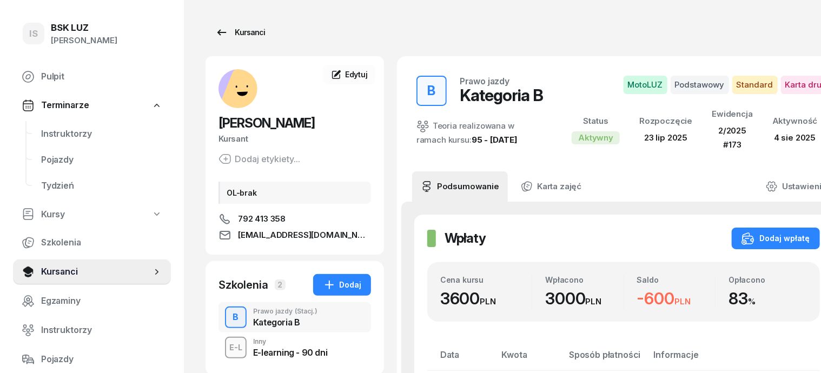
click at [226, 35] on div "Kursanci" at bounding box center [240, 32] width 50 height 13
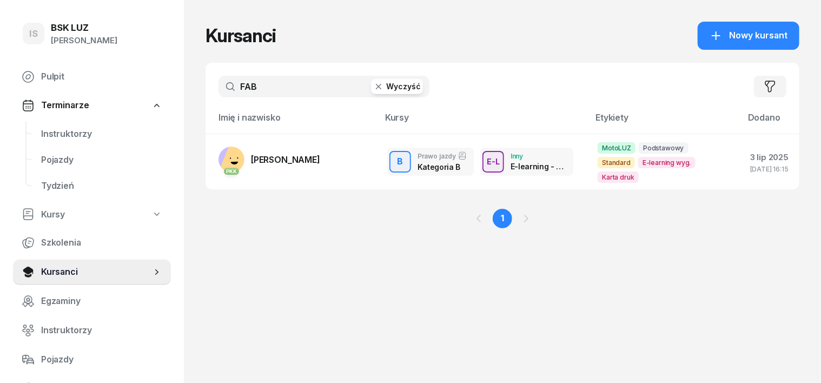
click at [373, 91] on icon "button" at bounding box center [378, 86] width 11 height 11
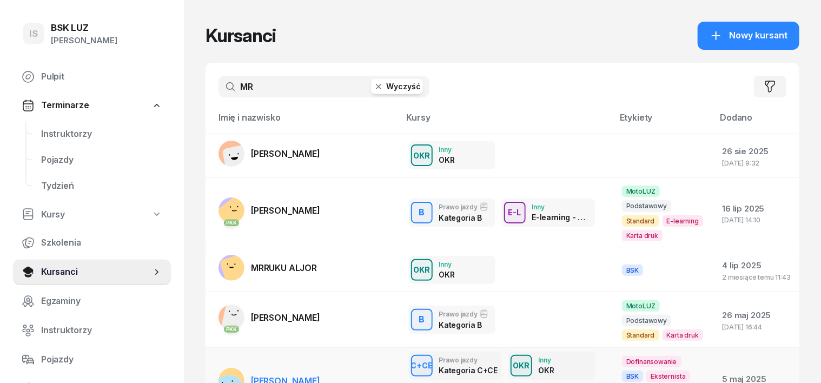
type input "MR"
click at [231, 380] on rect at bounding box center [231, 381] width 1 height 2
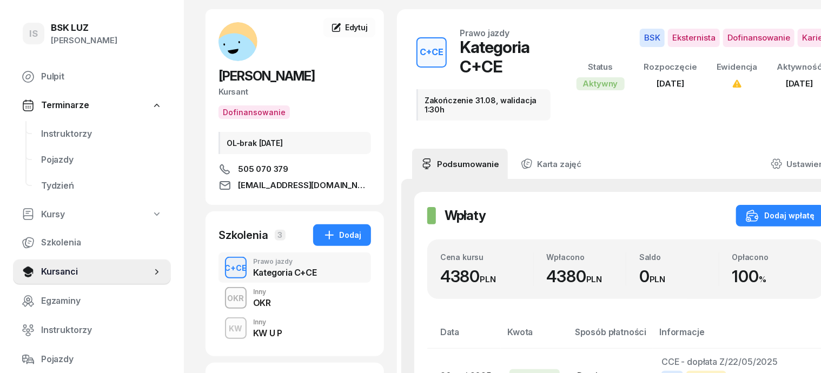
scroll to position [67, 0]
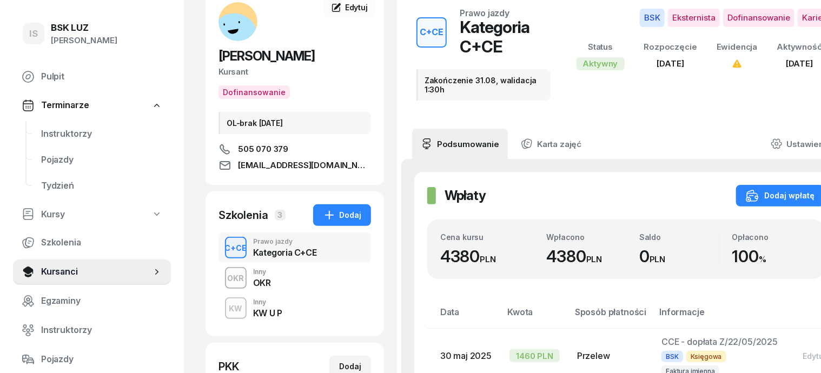
click at [225, 309] on div "KW" at bounding box center [236, 309] width 22 height 14
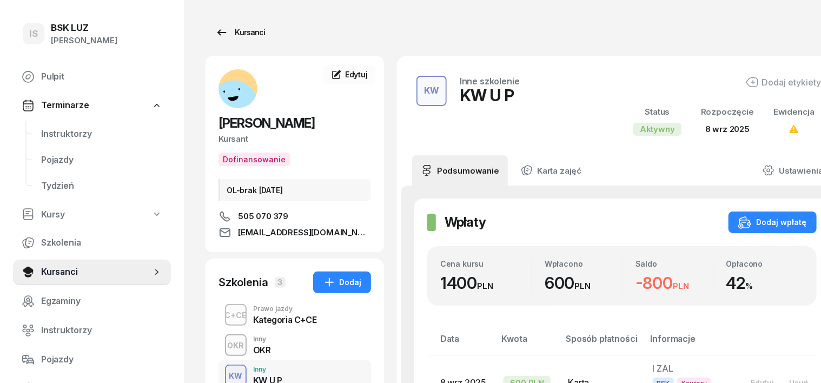
click at [228, 32] on div "Kursanci" at bounding box center [240, 32] width 50 height 13
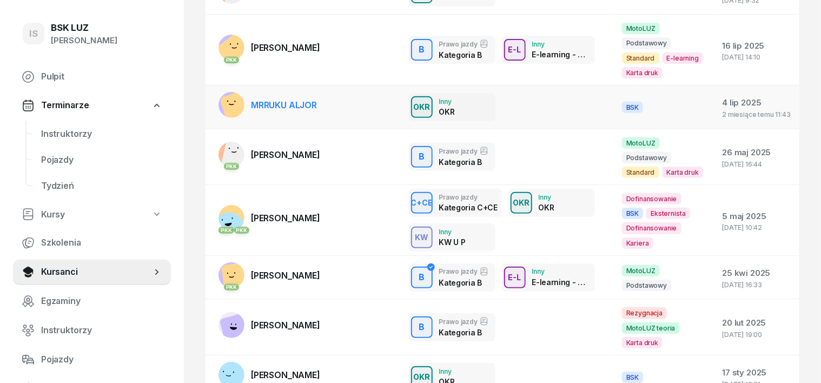
scroll to position [203, 0]
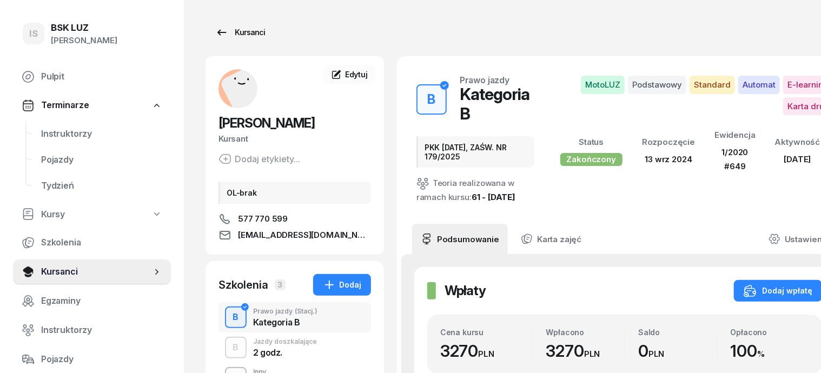
click at [236, 31] on div "Kursanci" at bounding box center [240, 32] width 50 height 13
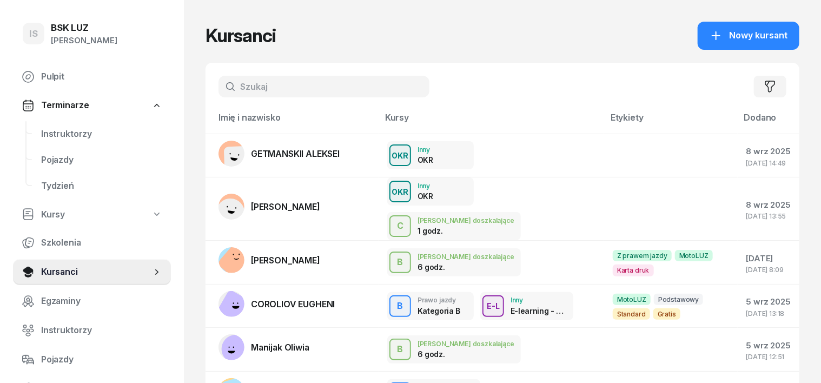
click at [224, 82] on input "text" at bounding box center [323, 87] width 211 height 22
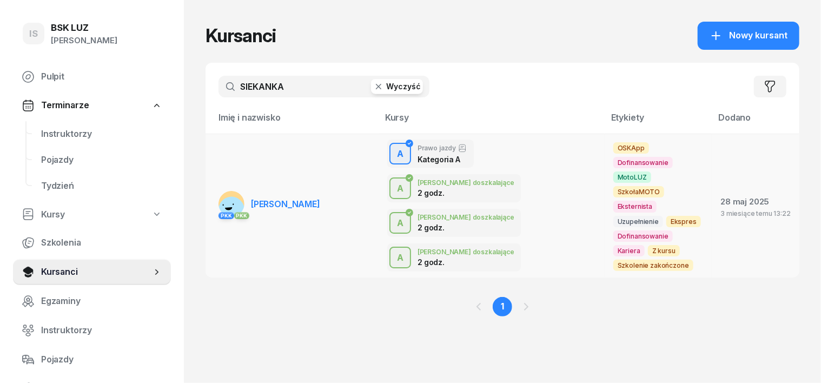
type input "SIEKANKA"
click at [218, 191] on rect at bounding box center [231, 204] width 26 height 26
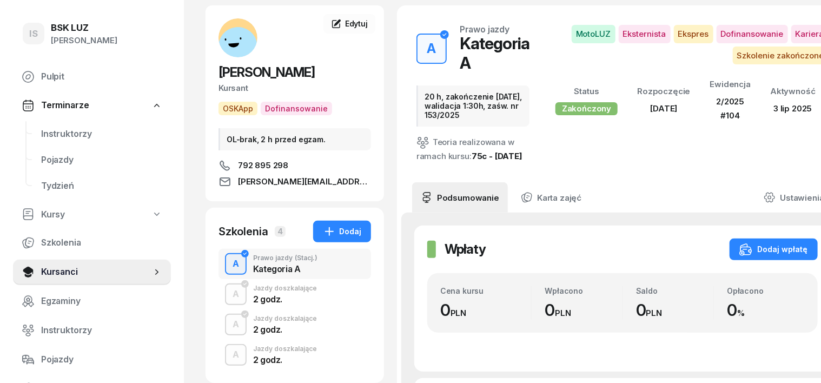
scroll to position [135, 0]
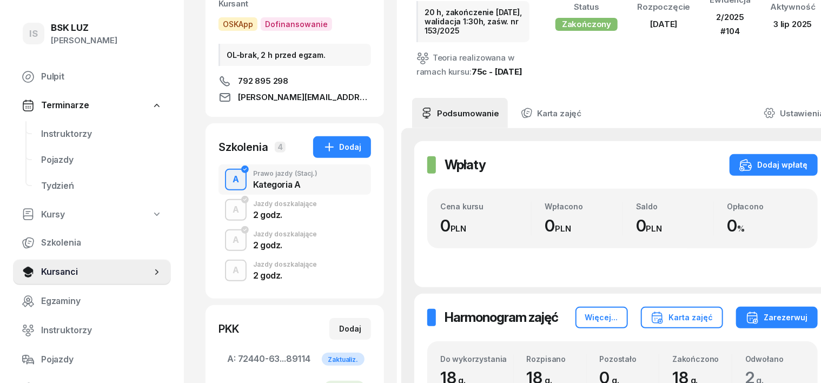
click at [228, 274] on div "A" at bounding box center [235, 270] width 15 height 18
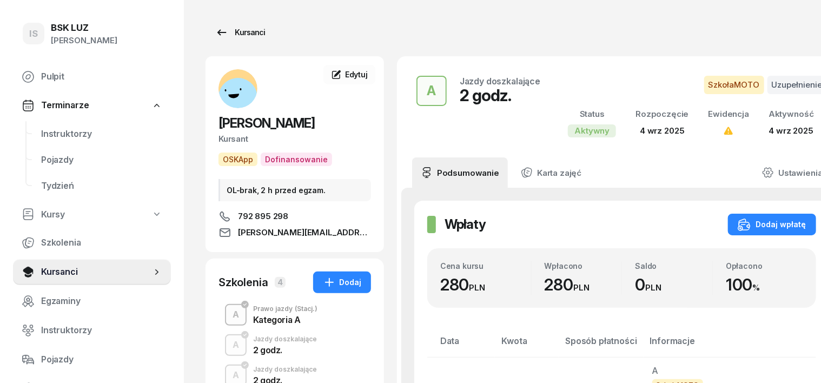
click at [237, 31] on div "Kursanci" at bounding box center [240, 32] width 50 height 13
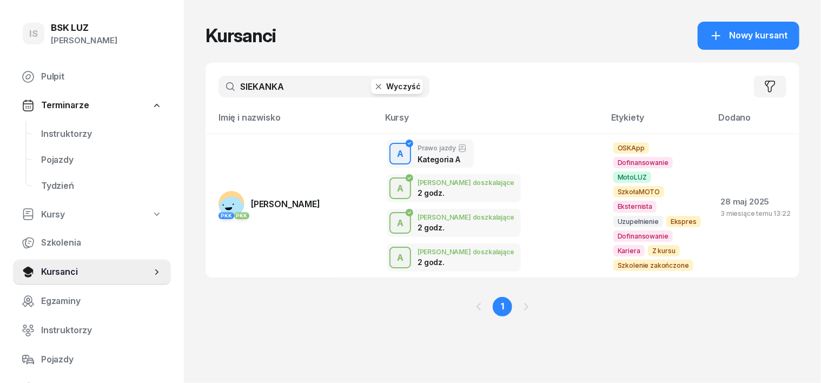
click at [376, 85] on icon "button" at bounding box center [378, 86] width 5 height 5
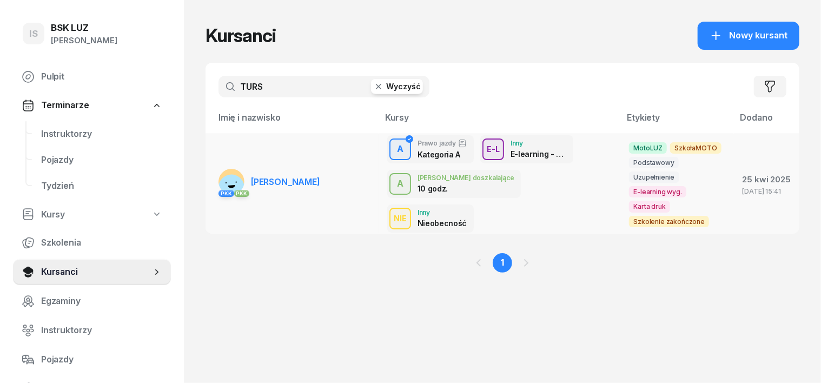
type input "TURS"
click at [218, 169] on rect at bounding box center [231, 182] width 26 height 26
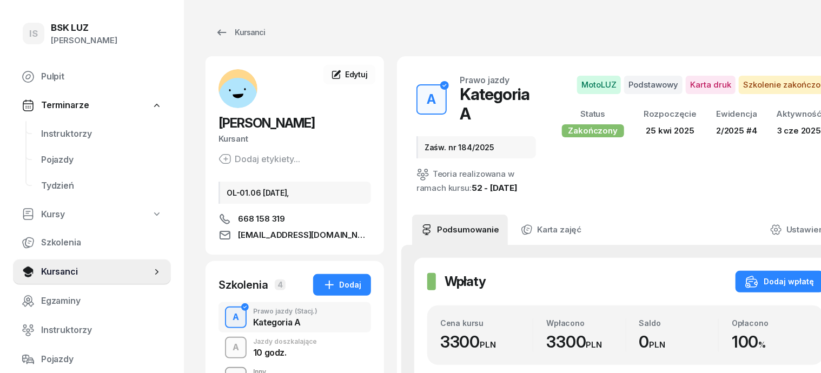
click at [228, 343] on div "A" at bounding box center [235, 348] width 15 height 18
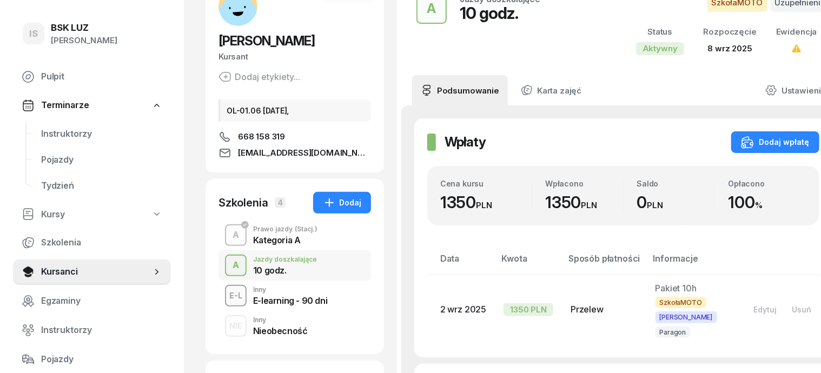
scroll to position [66, 0]
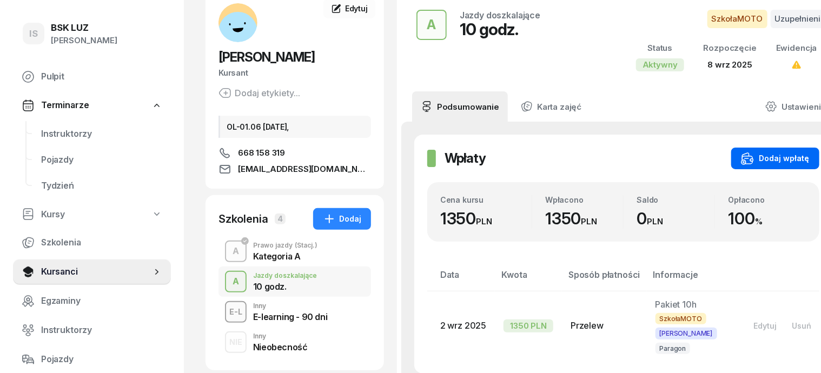
click at [750, 160] on div "Dodaj wpłatę" at bounding box center [775, 158] width 69 height 13
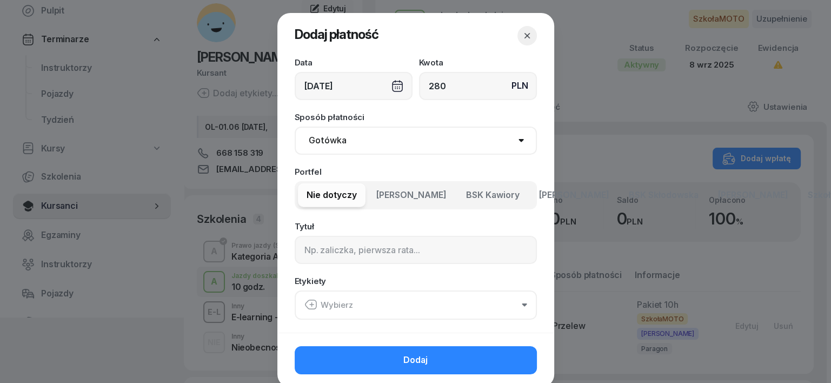
type input "280"
click at [323, 140] on select "Gotówka Karta Przelew Płatności online BLIK" at bounding box center [416, 141] width 242 height 28
select select "transfer"
click at [295, 127] on select "Gotówka Karta Przelew Płatności online BLIK" at bounding box center [416, 141] width 242 height 28
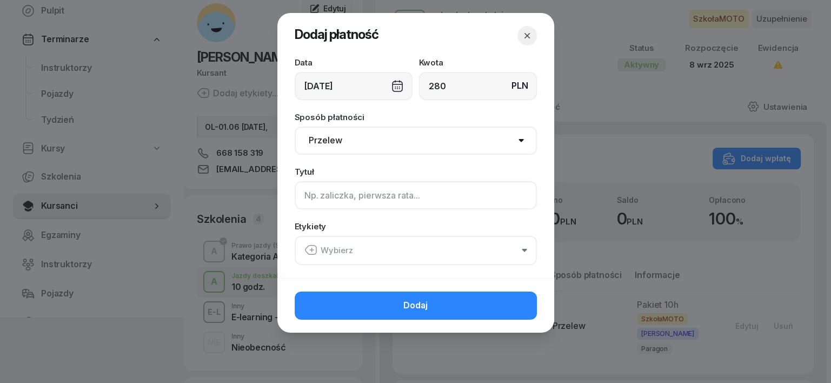
click at [311, 195] on input at bounding box center [416, 195] width 242 height 28
type input "A"
click at [313, 246] on icon "button" at bounding box center [310, 250] width 11 height 9
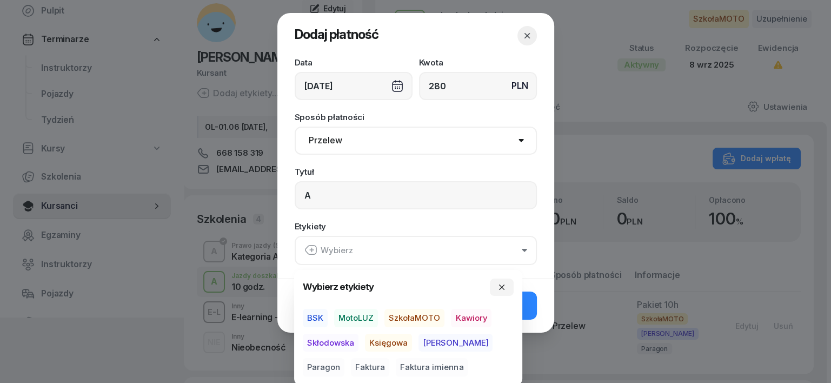
click at [417, 319] on span "SzkołaMOTO" at bounding box center [415, 318] width 60 height 18
drag, startPoint x: 434, startPoint y: 341, endPoint x: 458, endPoint y: 352, distance: 26.9
click at [453, 349] on div "BSK MotoLUZ SzkołaMOTO Kawiory Skłodowska Księgowa [PERSON_NAME] Faktura Faktur…" at bounding box center [408, 342] width 211 height 68
drag, startPoint x: 427, startPoint y: 345, endPoint x: 433, endPoint y: 342, distance: 6.3
click at [433, 342] on span "[PERSON_NAME]" at bounding box center [456, 342] width 74 height 18
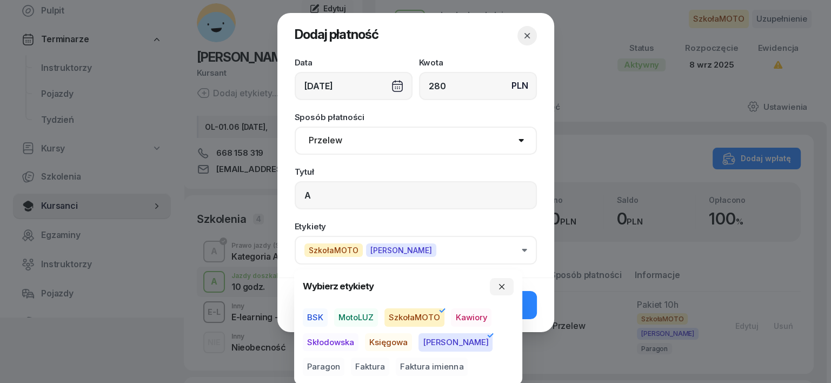
drag, startPoint x: 476, startPoint y: 341, endPoint x: 482, endPoint y: 339, distance: 6.3
click at [344, 358] on span "Paragon" at bounding box center [324, 367] width 42 height 18
click at [500, 289] on icon "button" at bounding box center [501, 286] width 5 height 5
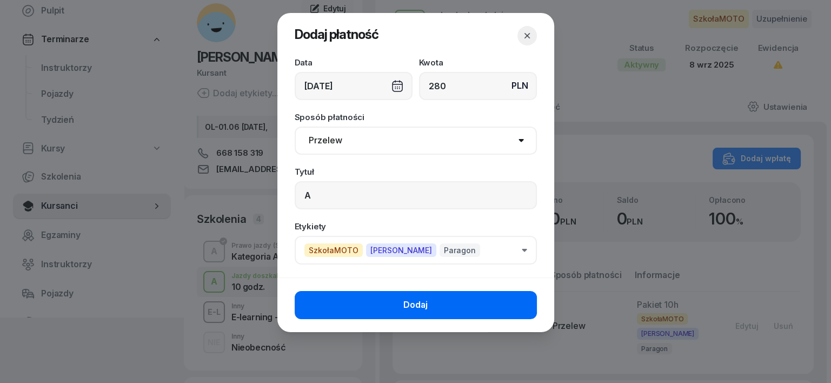
click at [512, 301] on button "Dodaj" at bounding box center [416, 305] width 242 height 28
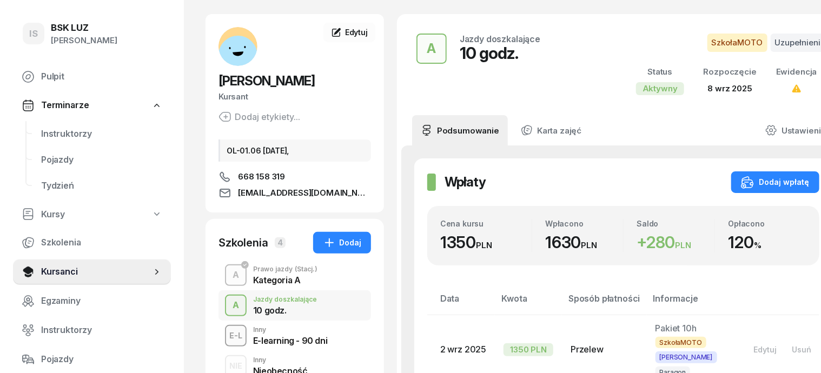
scroll to position [0, 0]
